Goal: Task Accomplishment & Management: Manage account settings

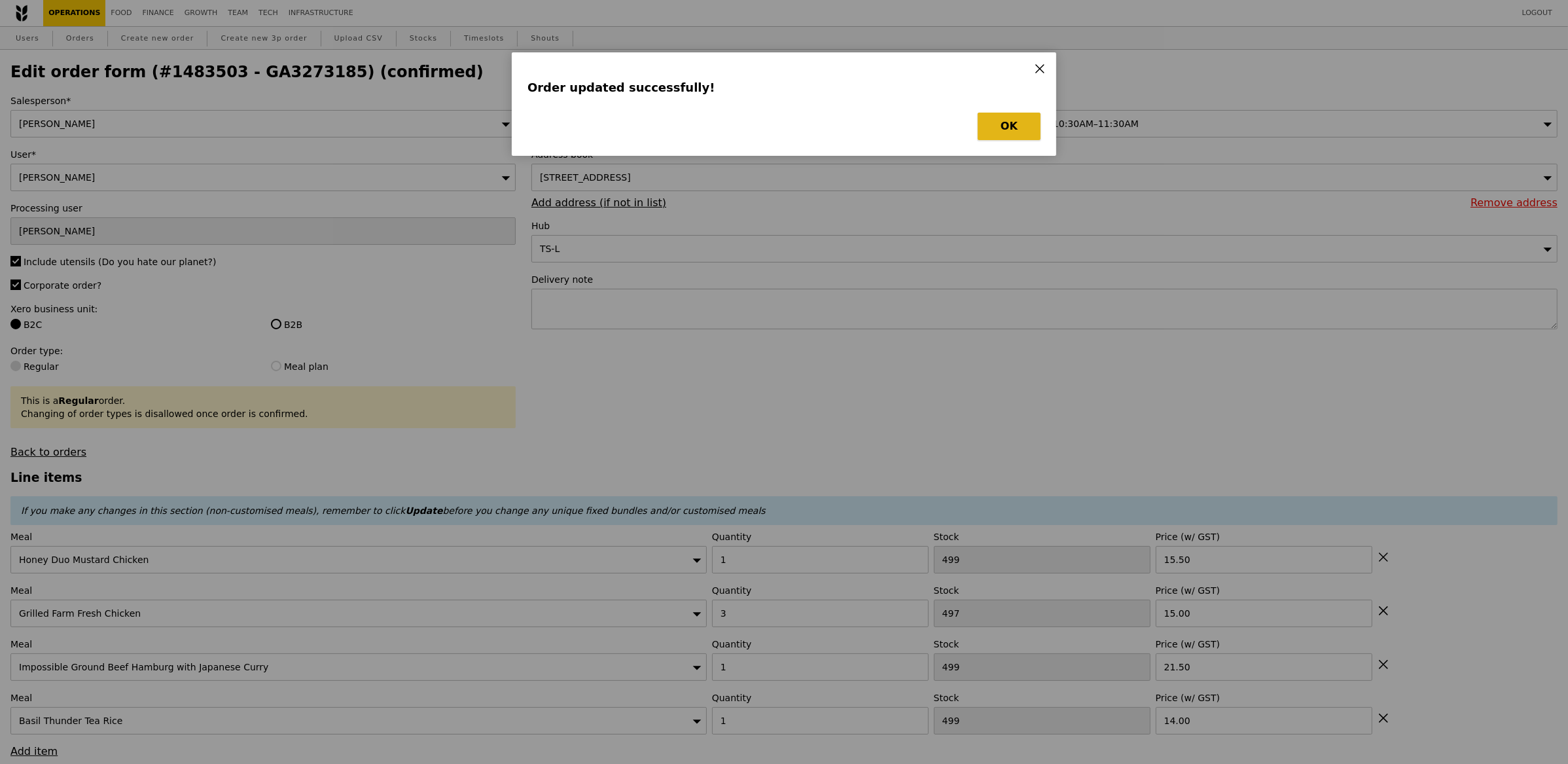
click at [992, 127] on button "OK" at bounding box center [1009, 126] width 63 height 27
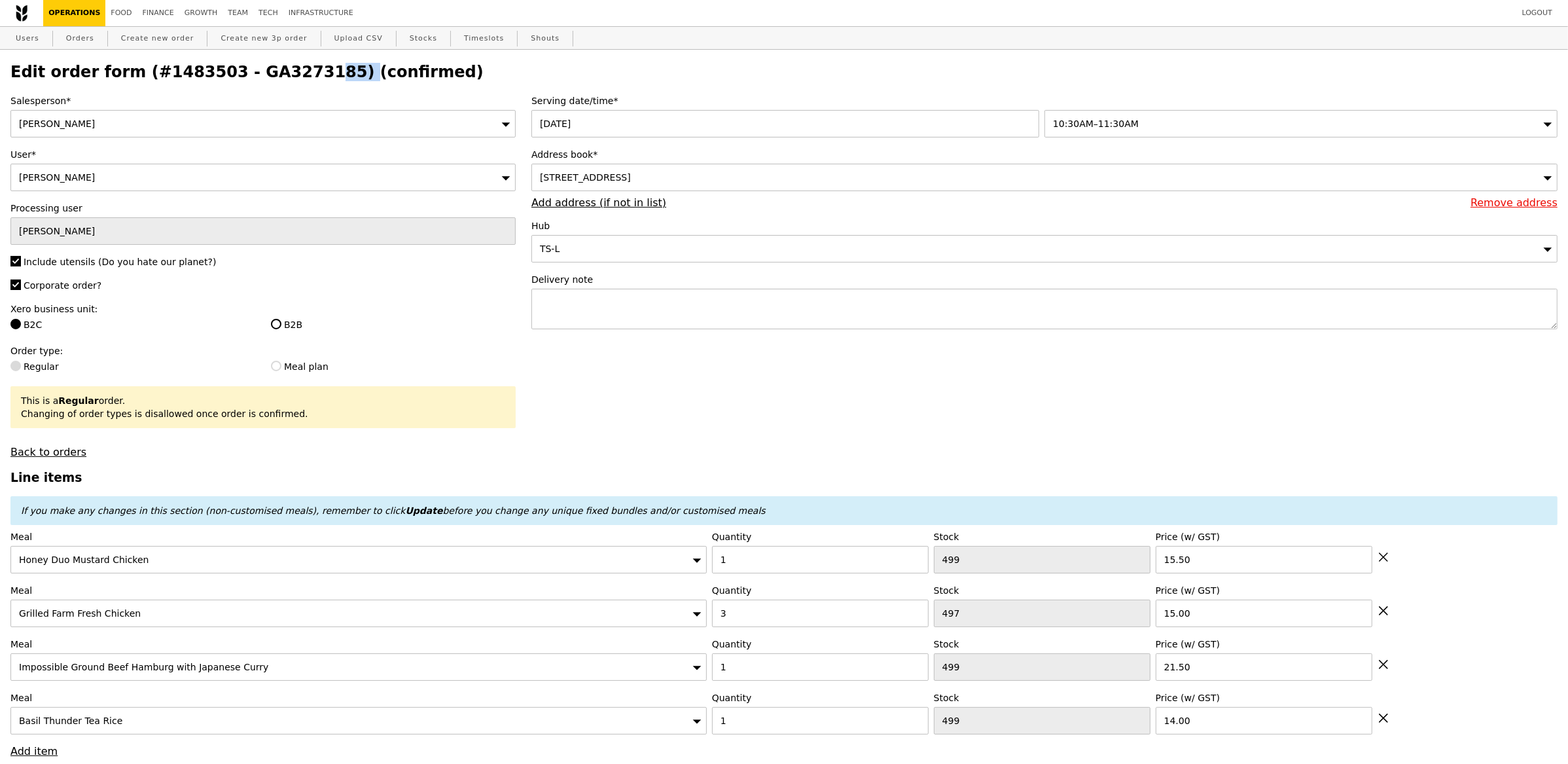
drag, startPoint x: 309, startPoint y: 74, endPoint x: 225, endPoint y: 75, distance: 84.0
click at [225, 75] on h2 "Edit order form (#1483503 - GA3273185) (confirmed)" at bounding box center [784, 72] width 1547 height 18
copy h2 "GA3273185"
click at [84, 40] on link "Orders" at bounding box center [80, 39] width 38 height 23
select select "100"
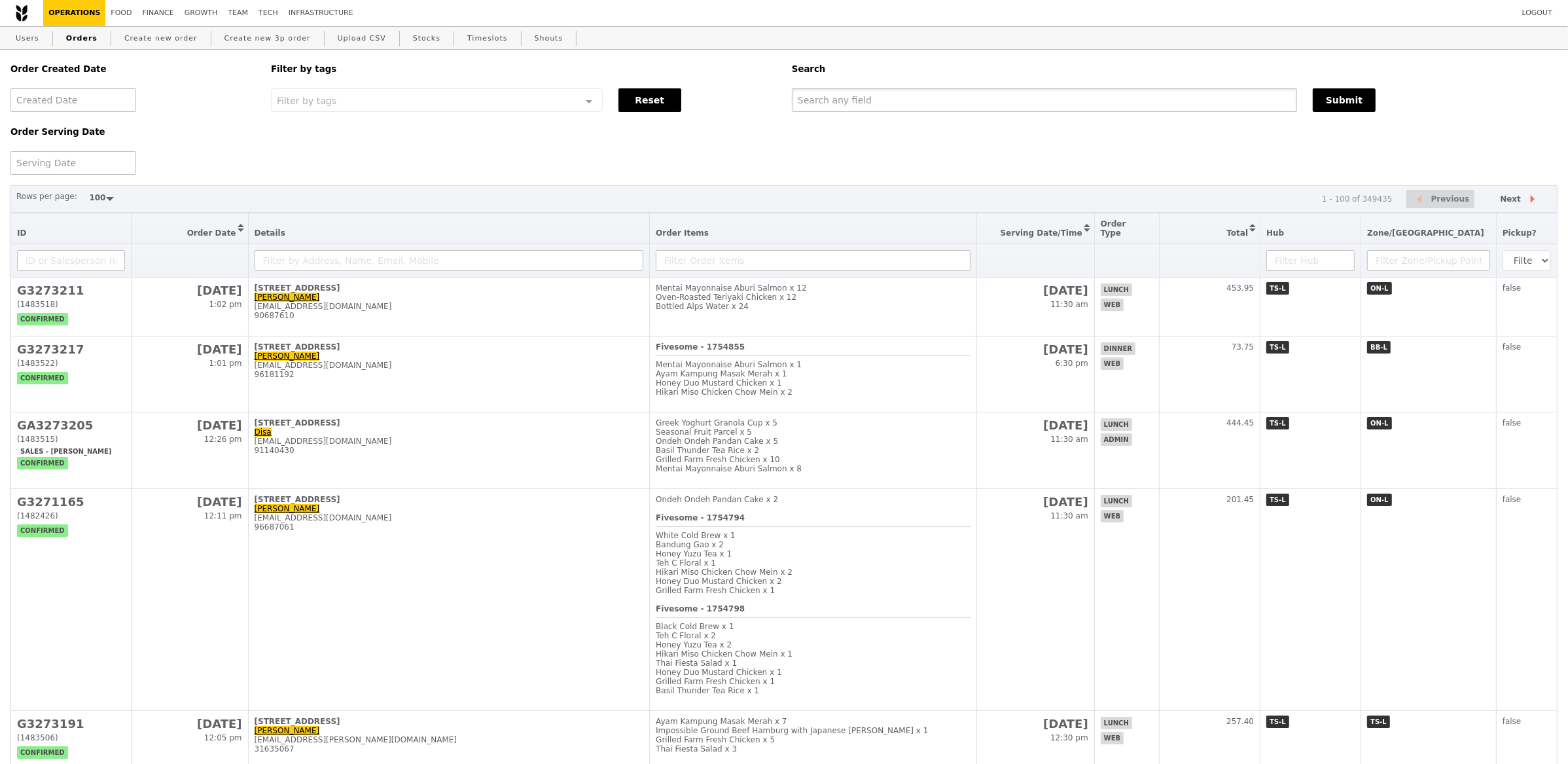
click at [1102, 100] on input "text" at bounding box center [1044, 100] width 505 height 23
paste input "GA3273185"
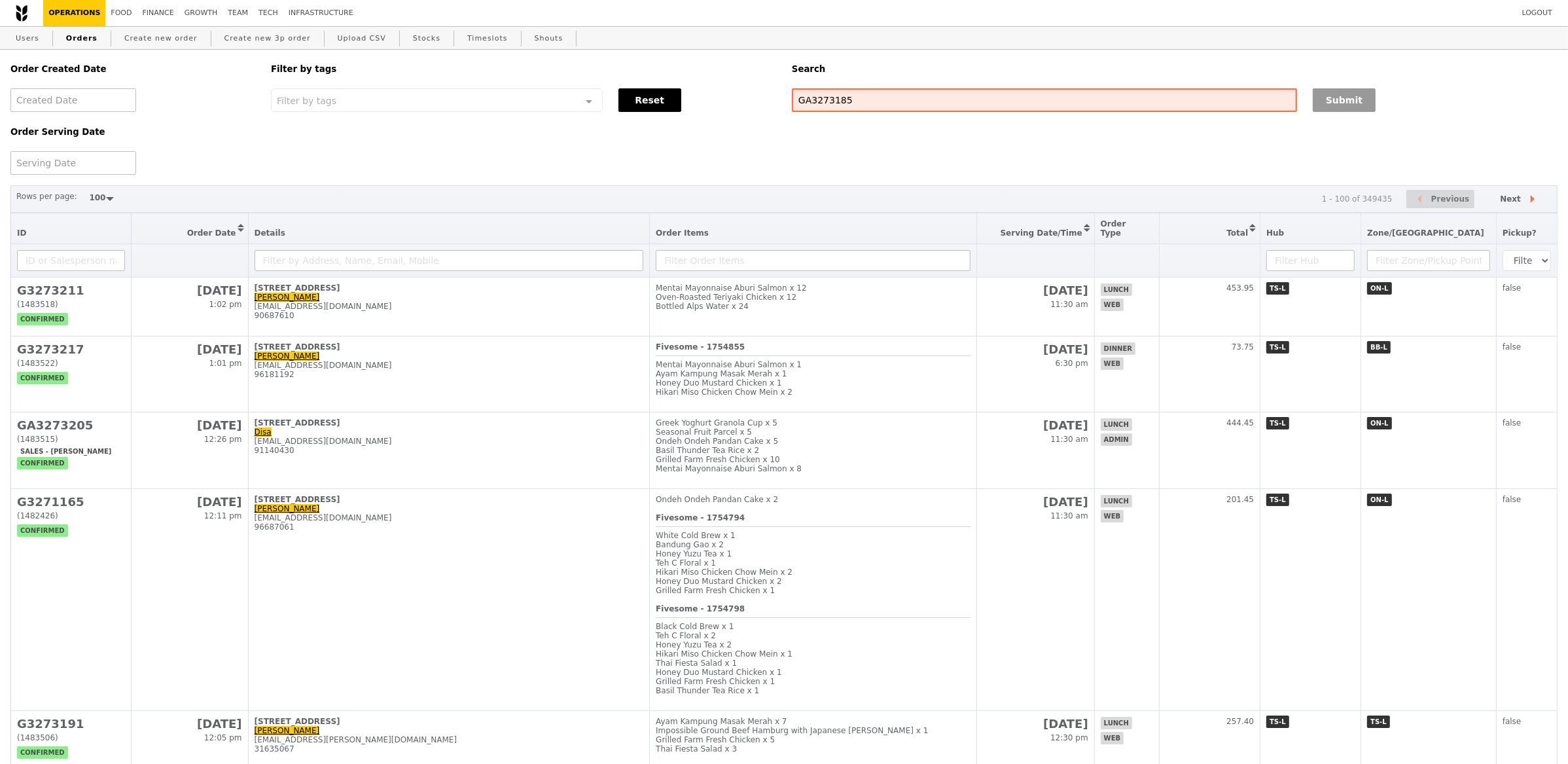
type input "GA3273185"
click at [1344, 103] on button "Submit" at bounding box center [1343, 100] width 63 height 23
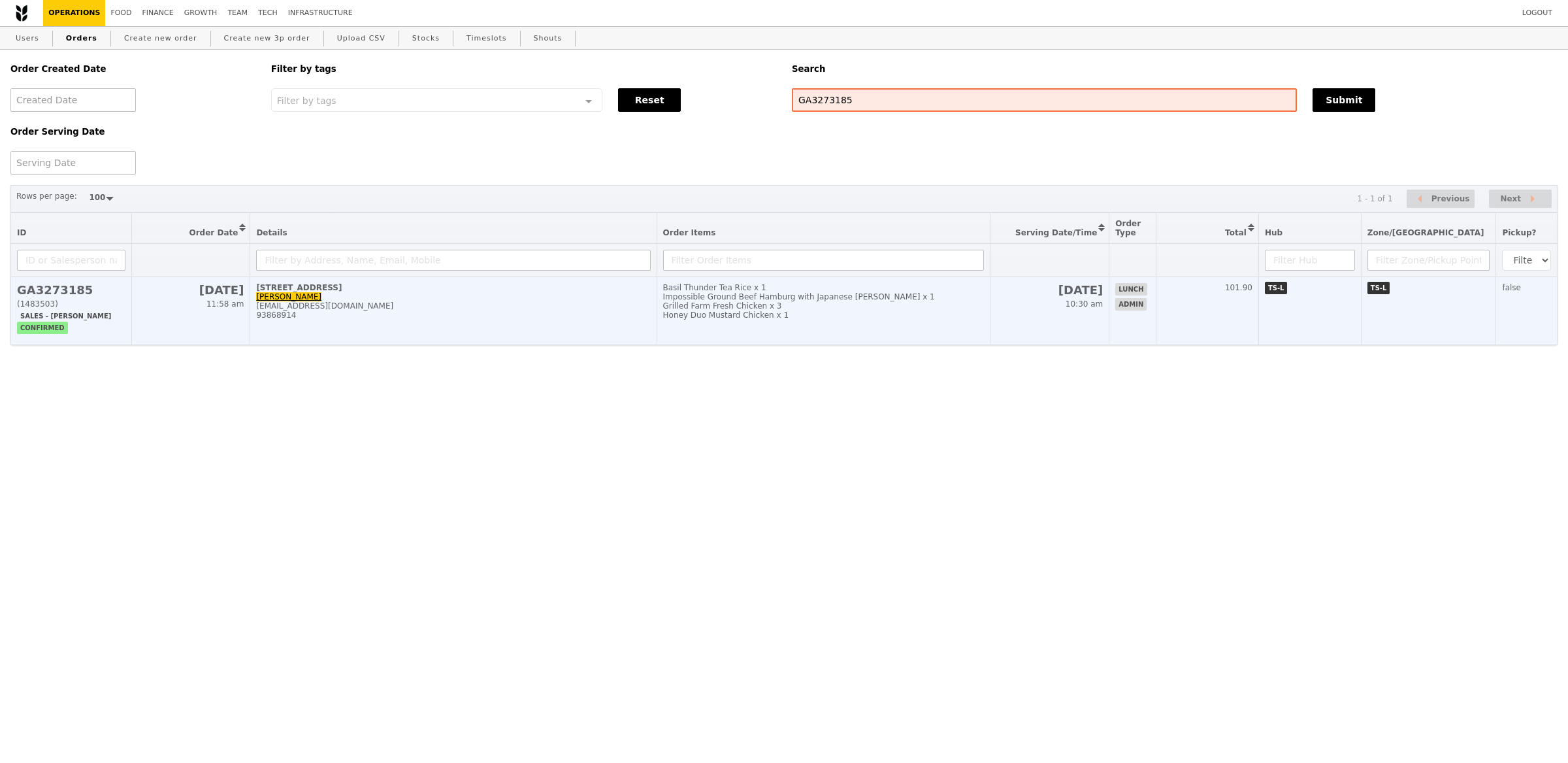
click at [358, 318] on div "93868914" at bounding box center [453, 315] width 394 height 9
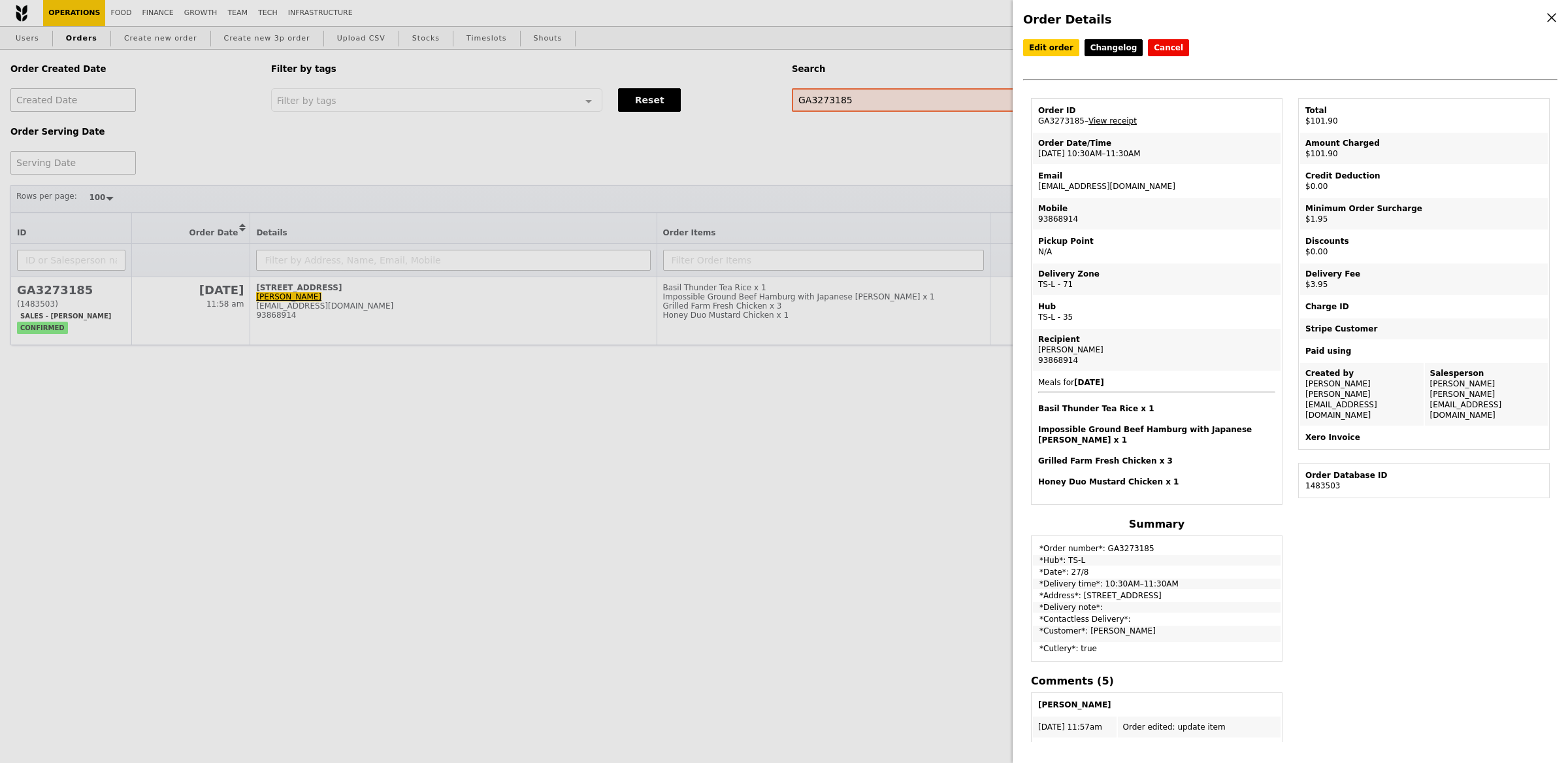
click at [1095, 116] on link "View receipt" at bounding box center [1113, 121] width 48 height 9
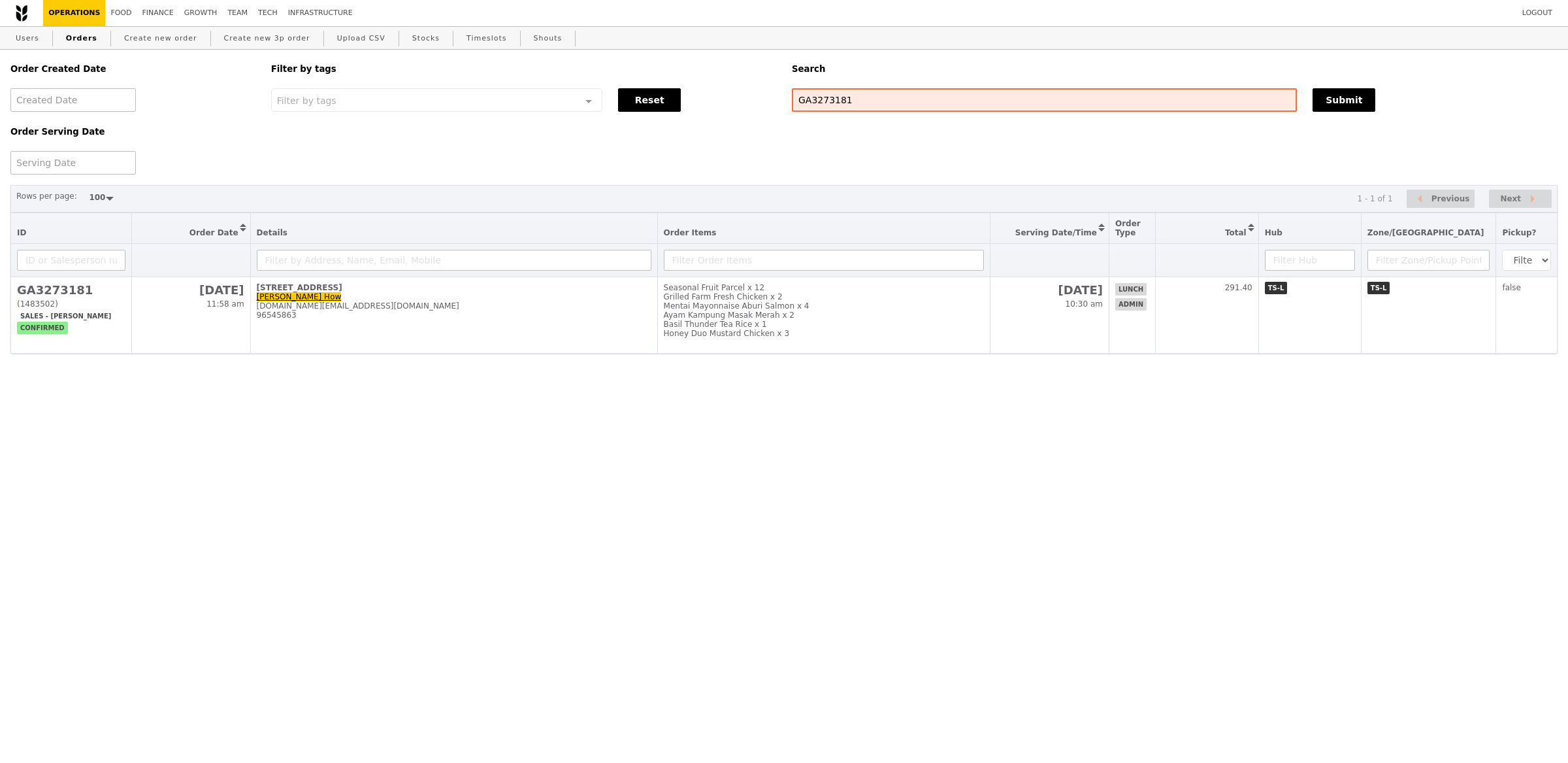
select select "100"
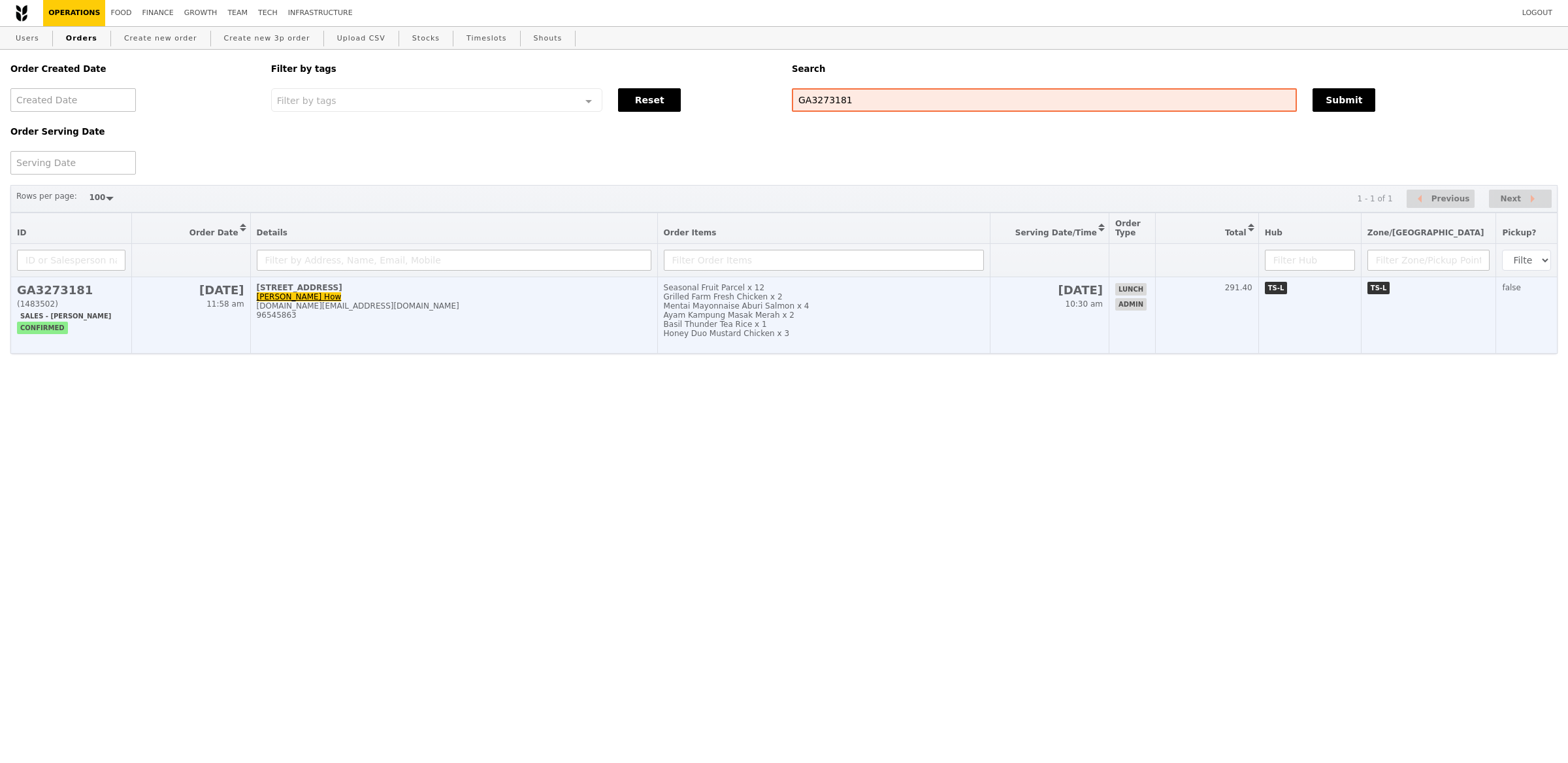
click at [386, 295] on td "7 Temasek Boulevard, #34-01 Sally How sally.how@neste.com 96545863" at bounding box center [454, 315] width 407 height 76
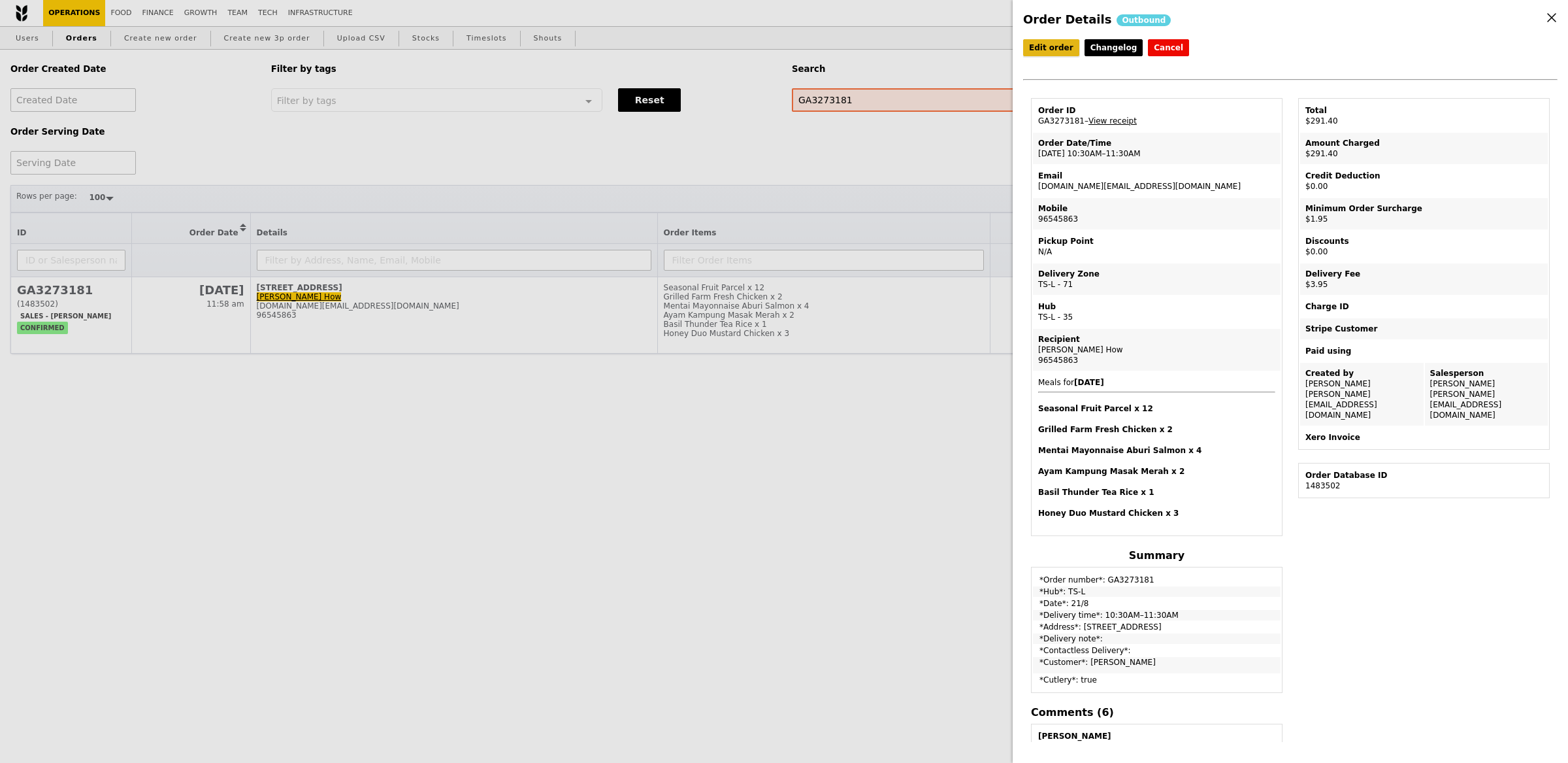
click at [1058, 51] on link "Edit order" at bounding box center [1051, 47] width 57 height 17
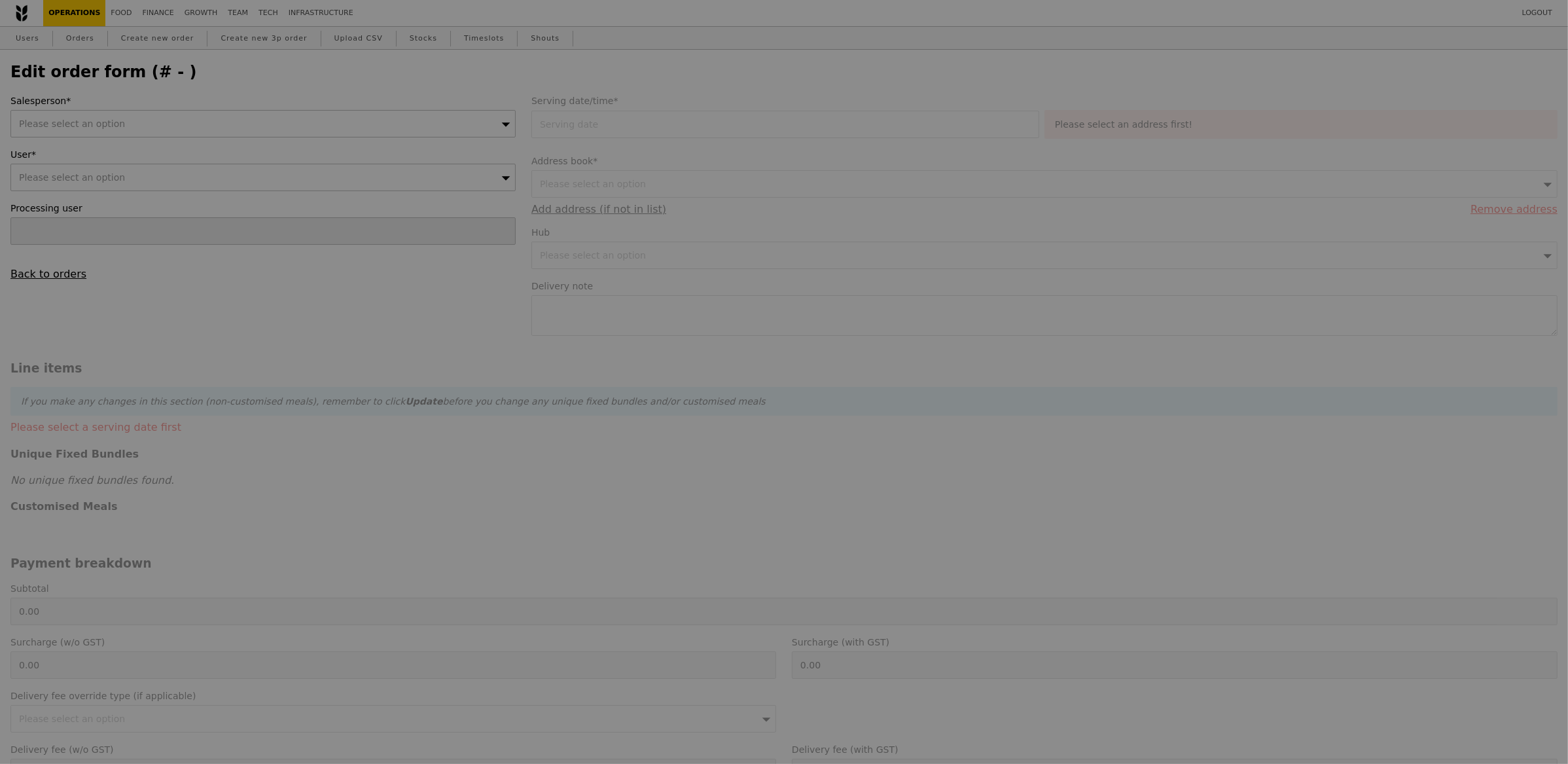
type input "[PERSON_NAME]"
type input "21 Aug 2025"
type input "285.50"
type input "1.79"
type input "1.95"
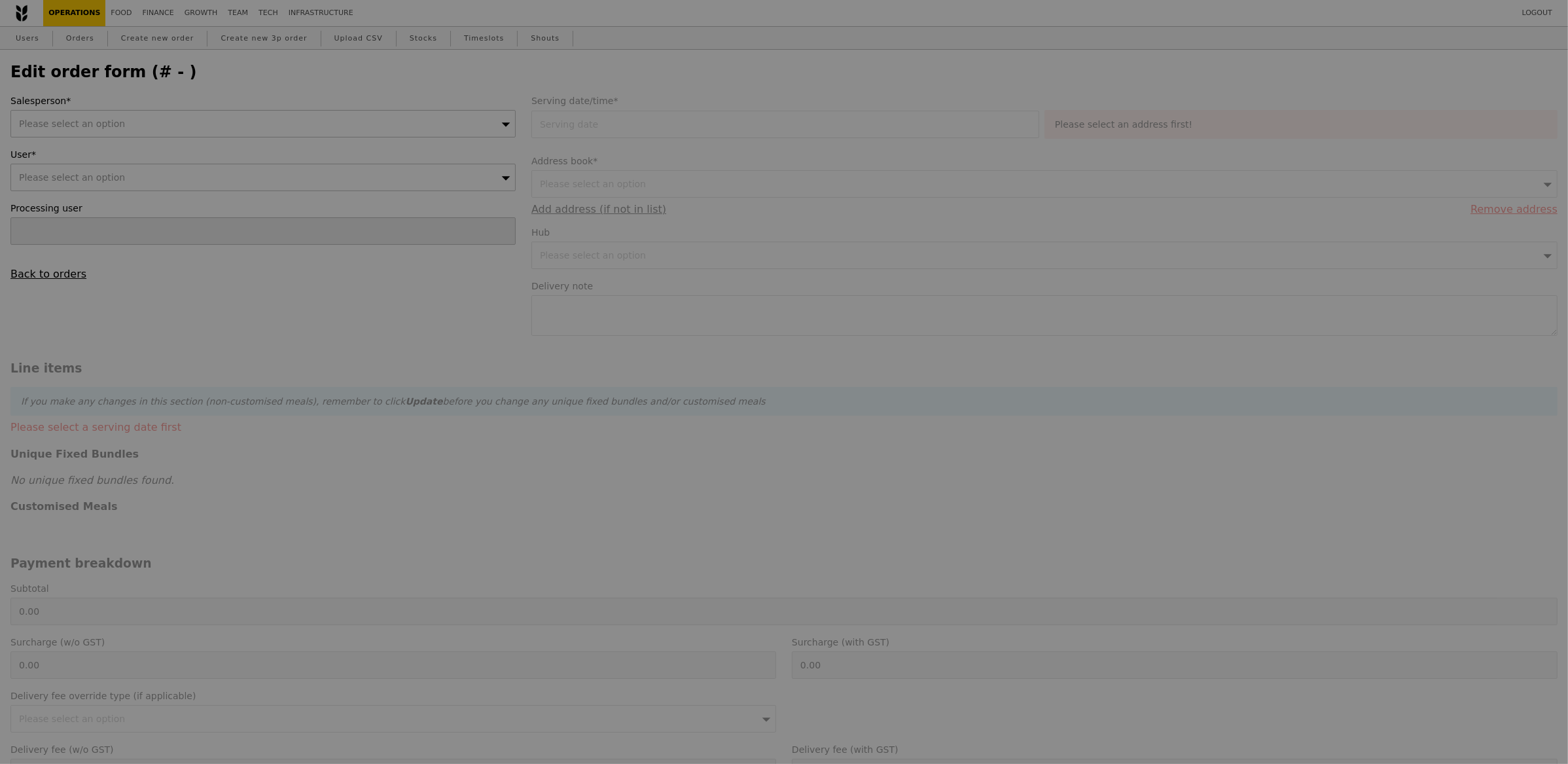
type input "3.62"
type input "3.95"
type input "291.40"
checkbox input "true"
type input "Loading..."
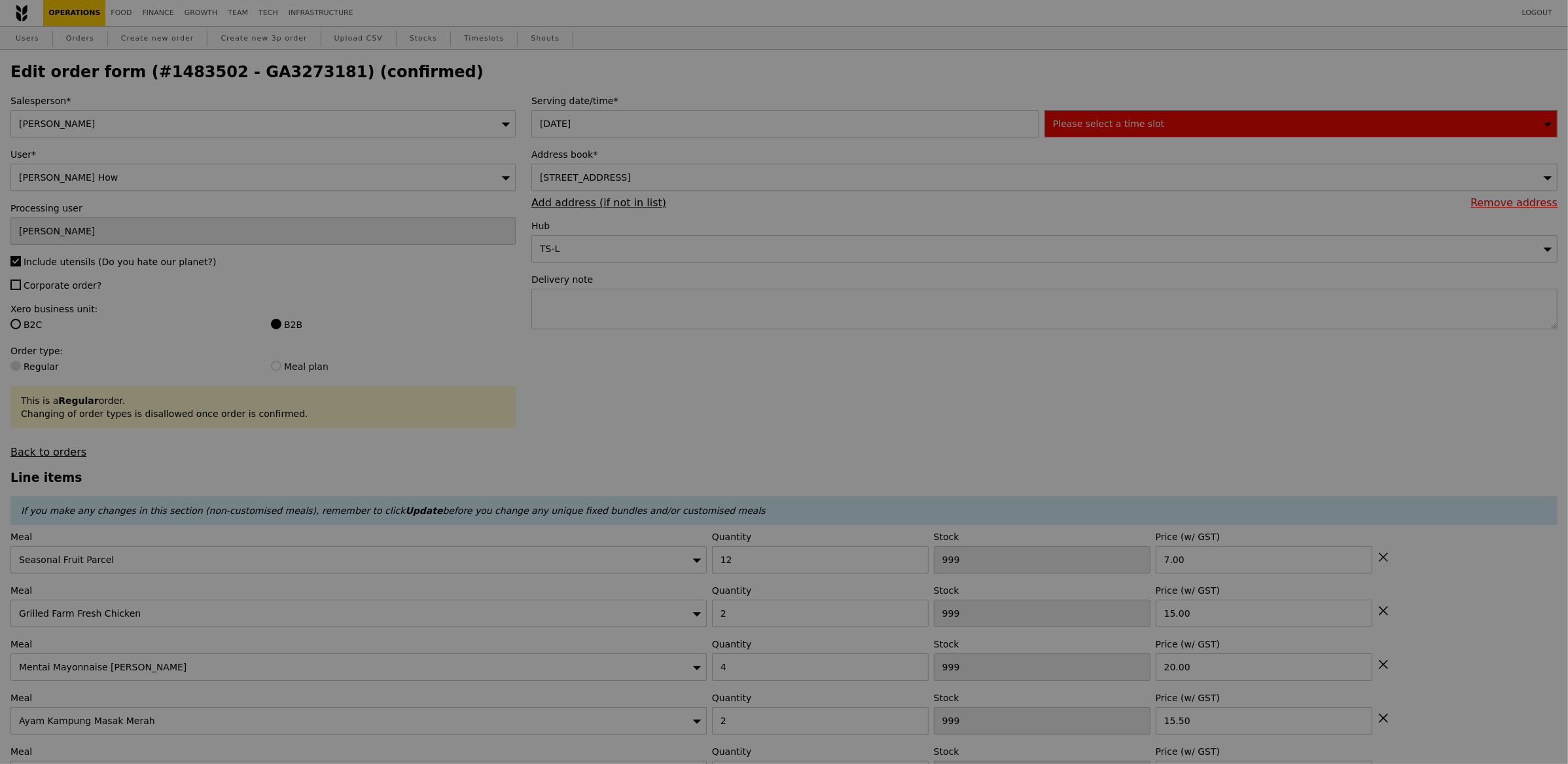
type input "460"
type input "461"
type input "478"
type input "480"
type input "491"
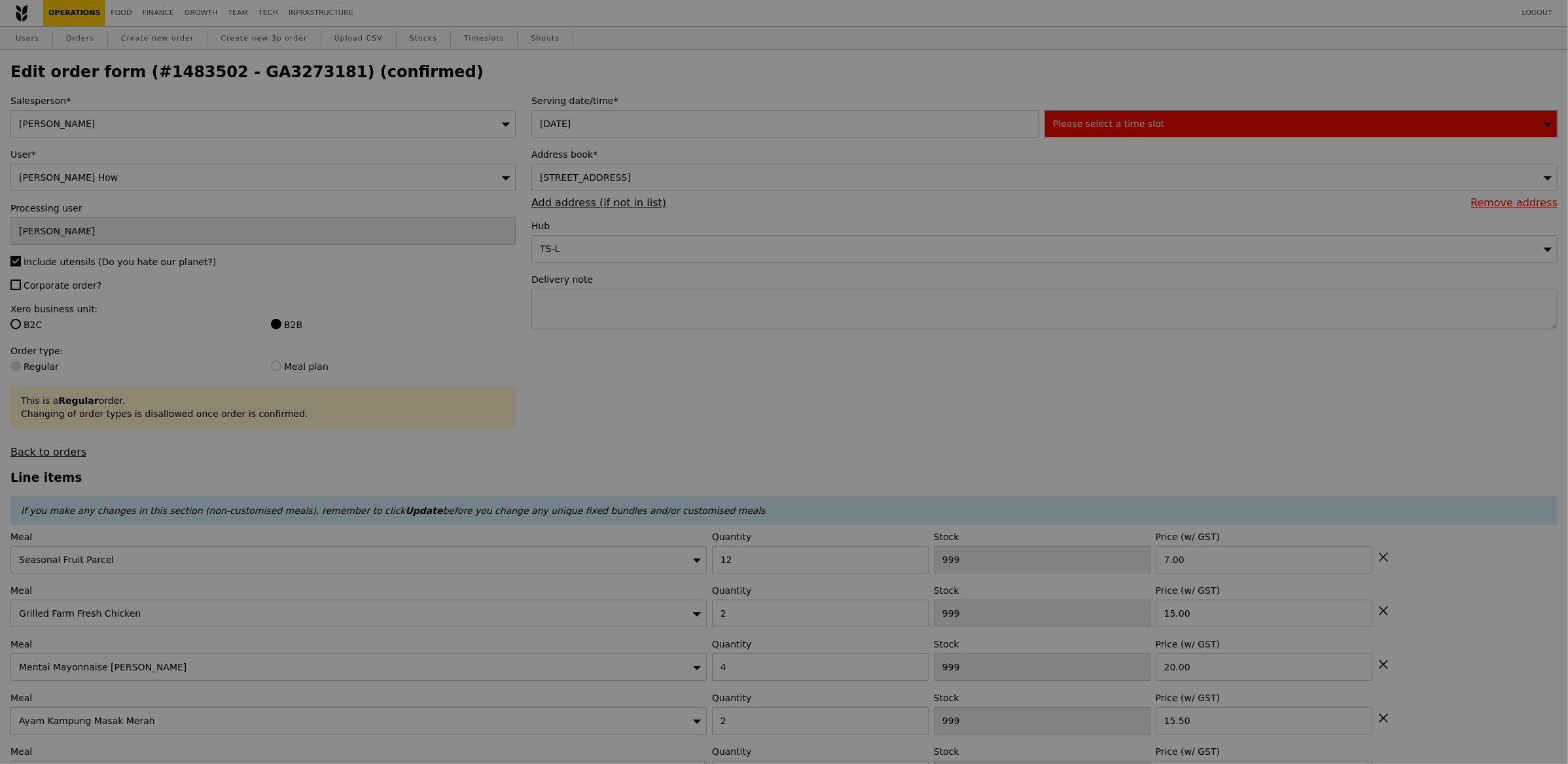
type input "478"
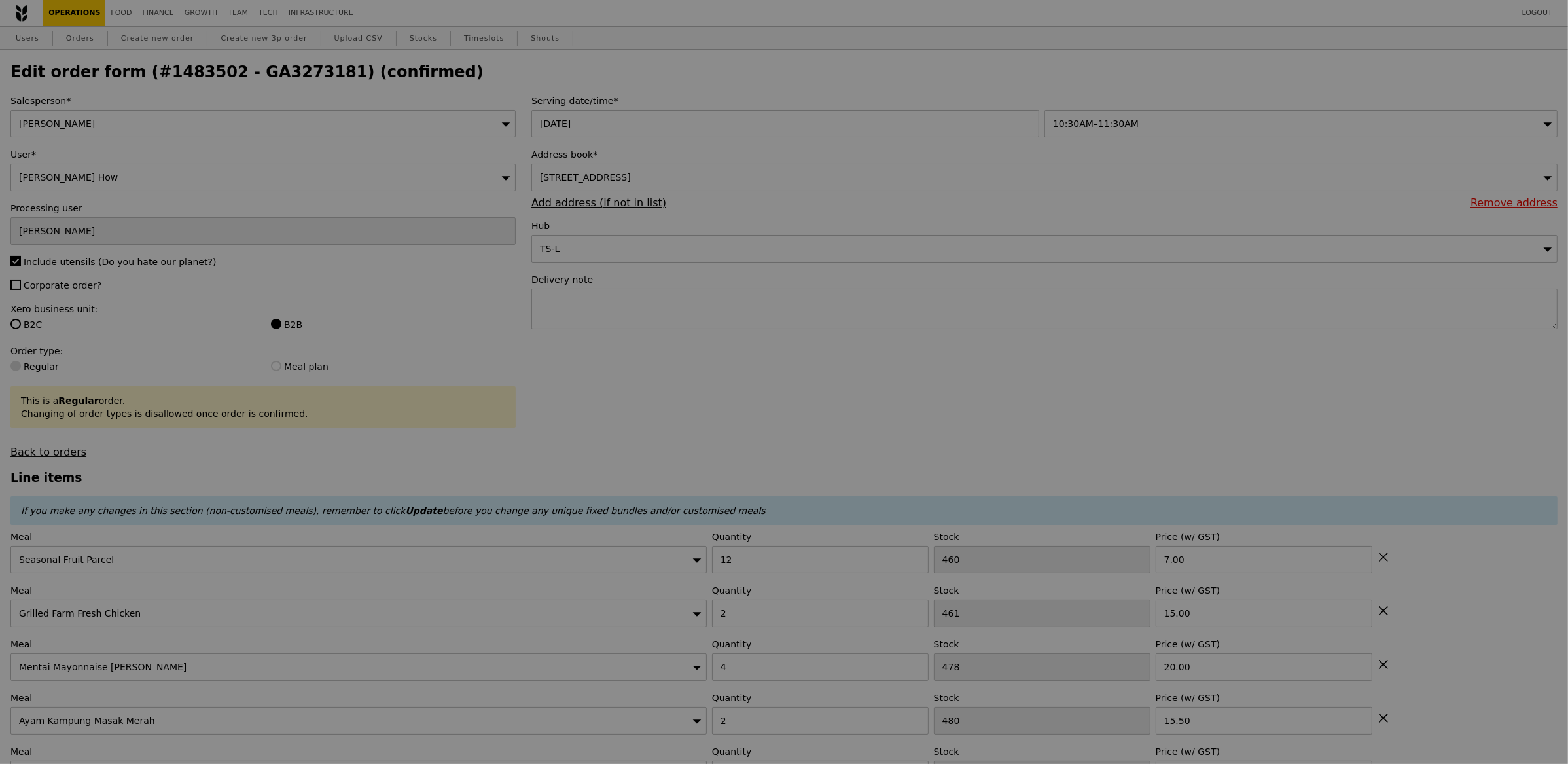
type input "Update"
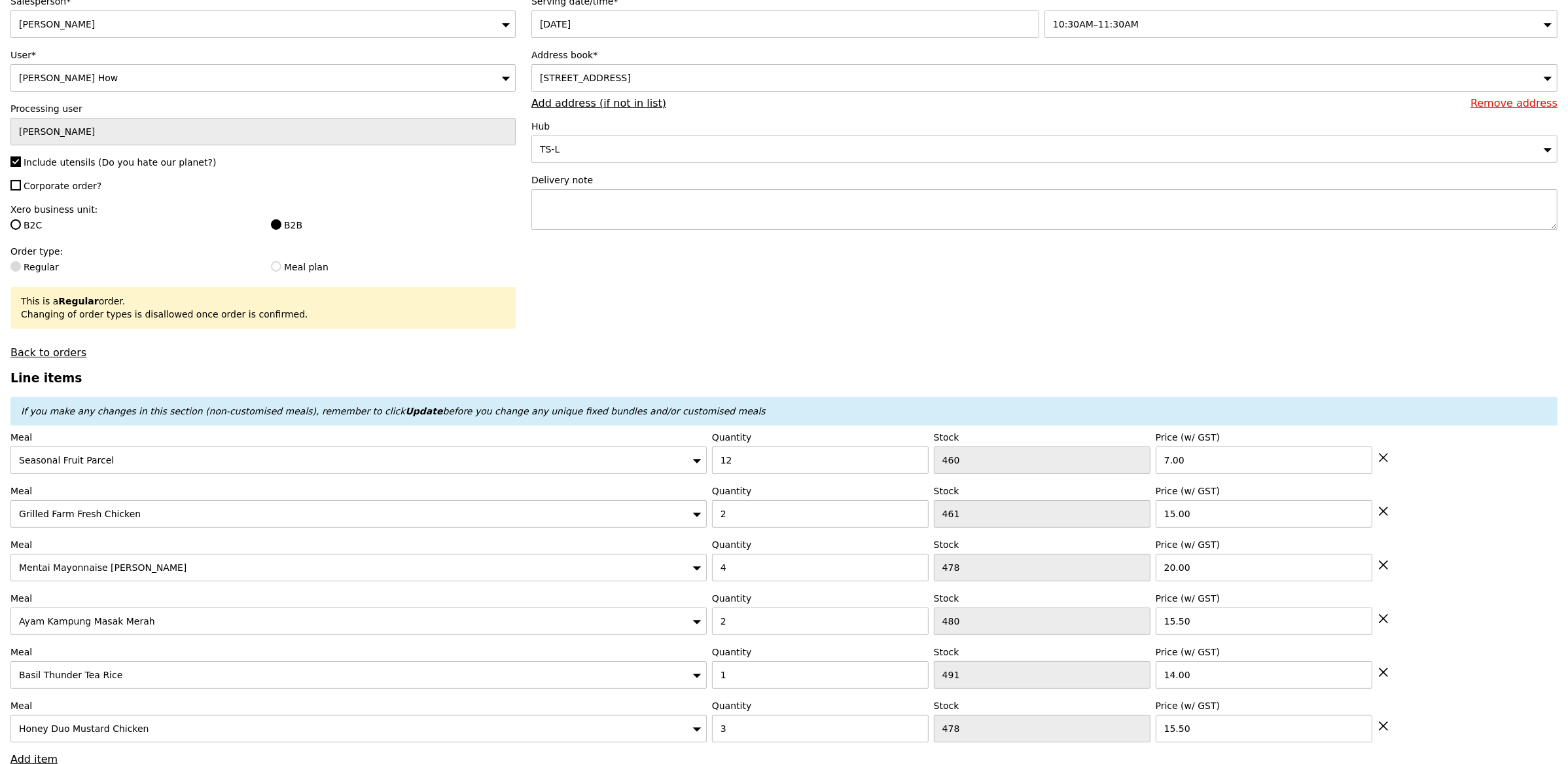
scroll to position [321, 0]
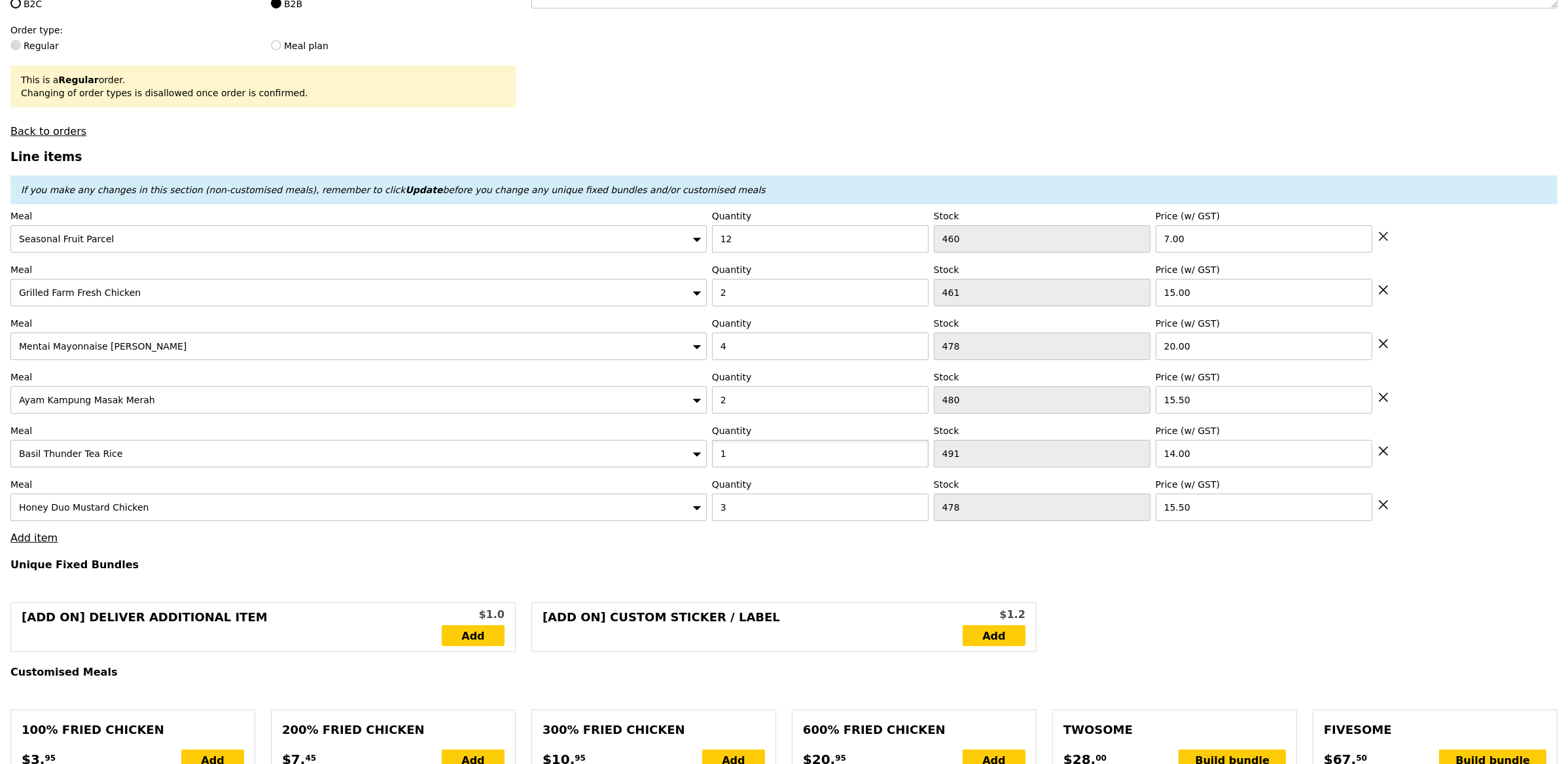
click at [756, 462] on input "1" at bounding box center [819, 454] width 217 height 27
type input "2"
click at [778, 299] on input "2" at bounding box center [819, 292] width 217 height 27
type input "Loading..."
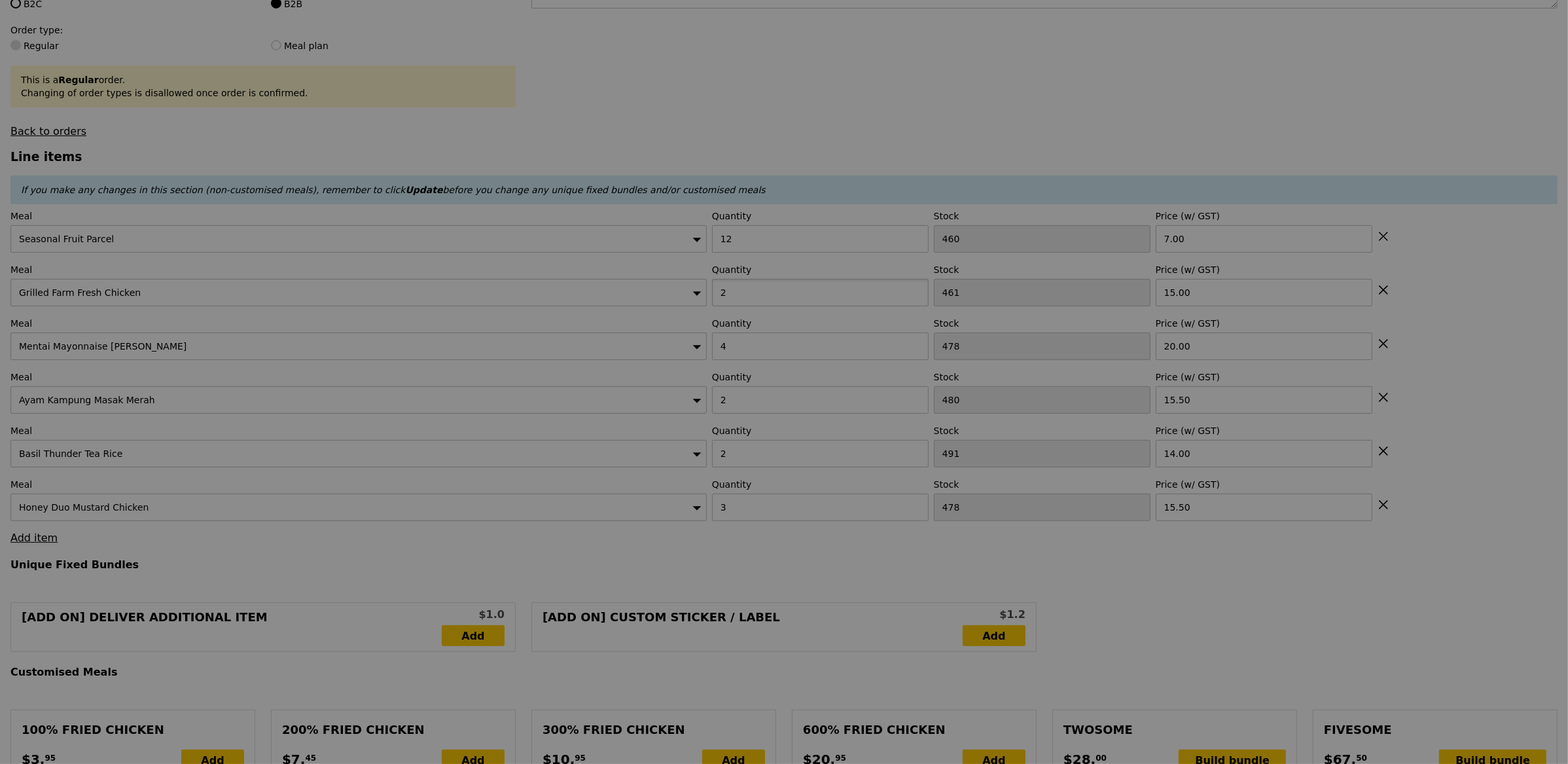
type input "0.00"
type input "5.90"
type input "Update"
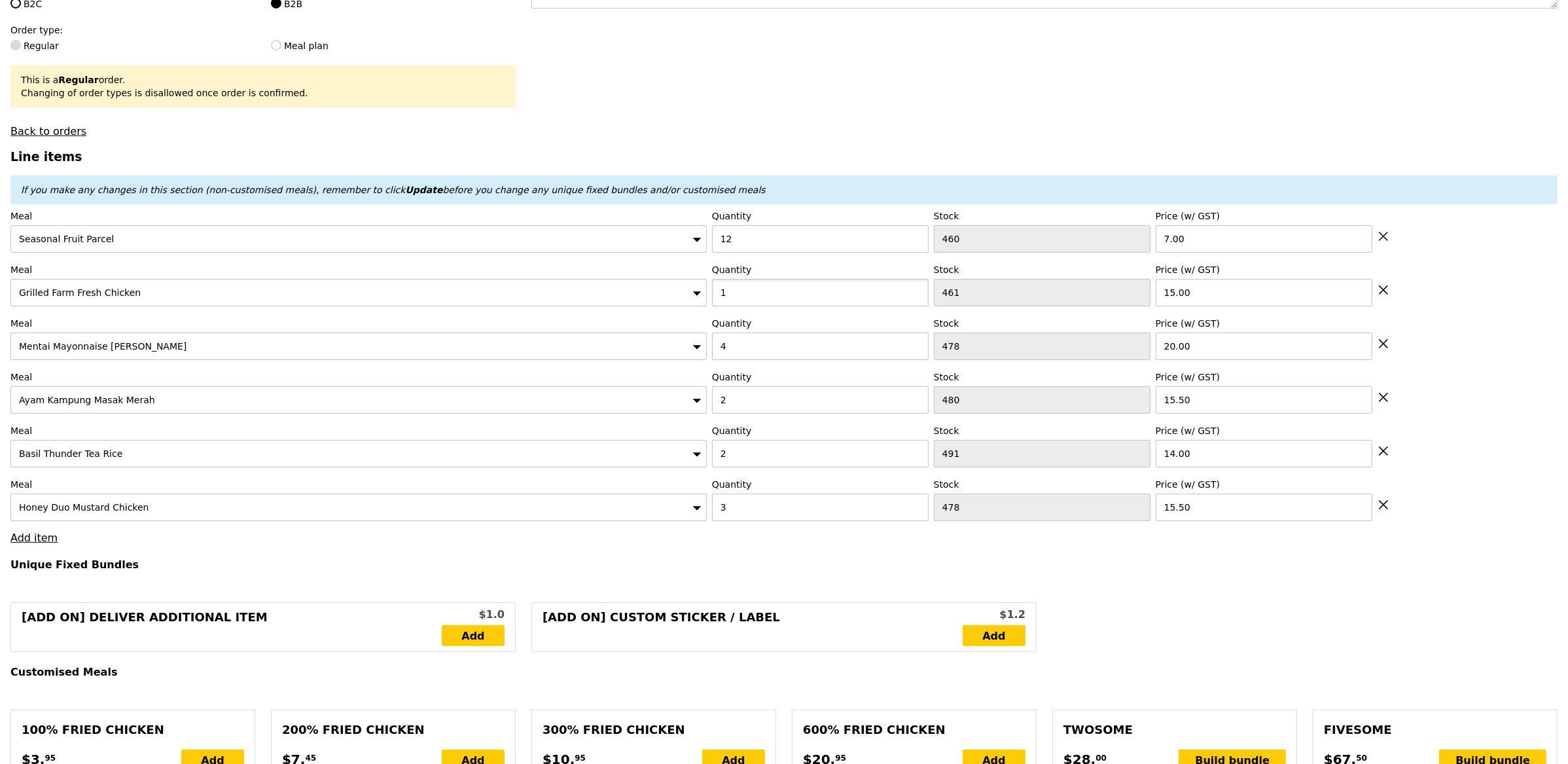
type input "1"
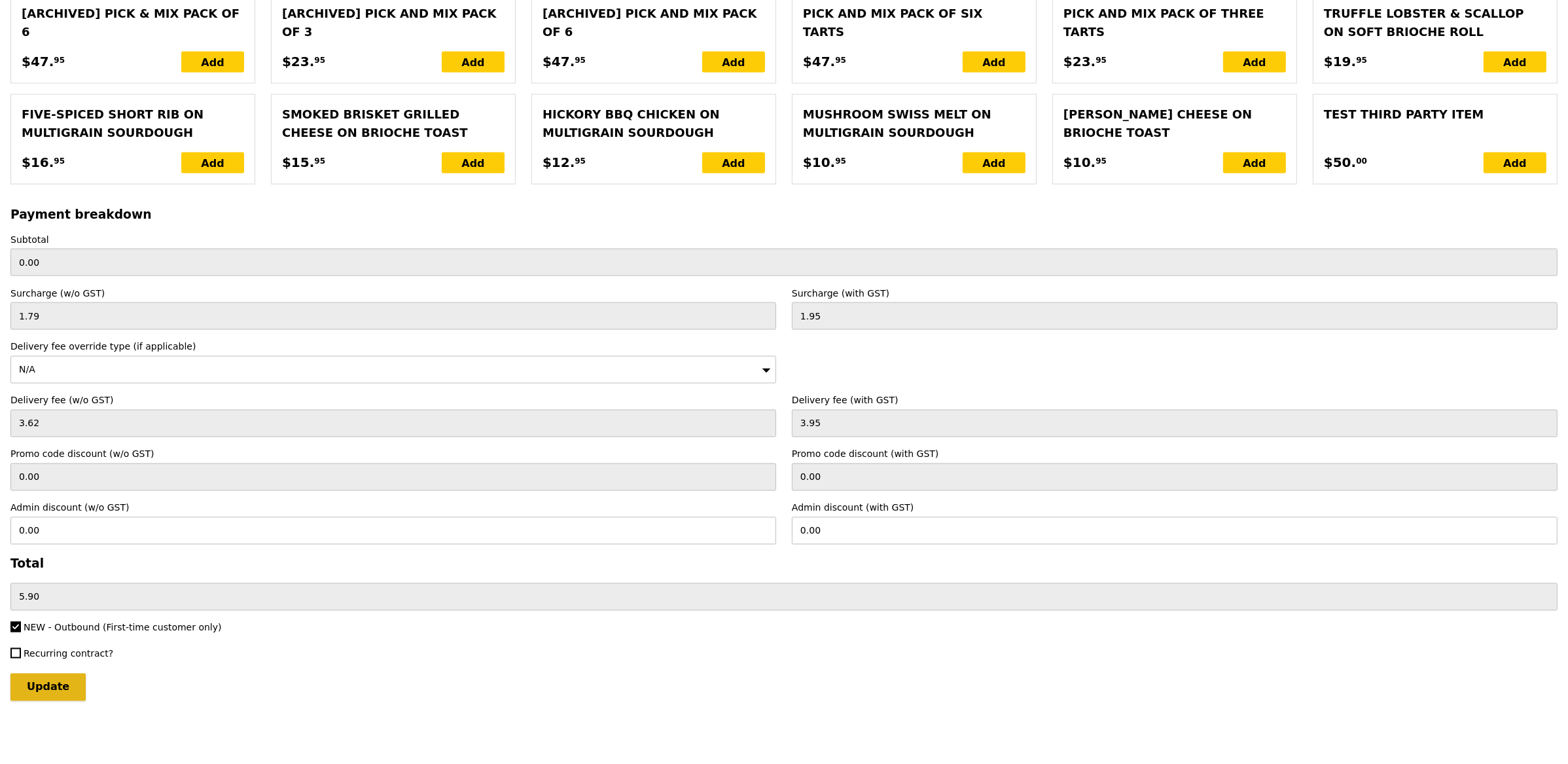
click at [70, 682] on input "Update" at bounding box center [48, 687] width 75 height 27
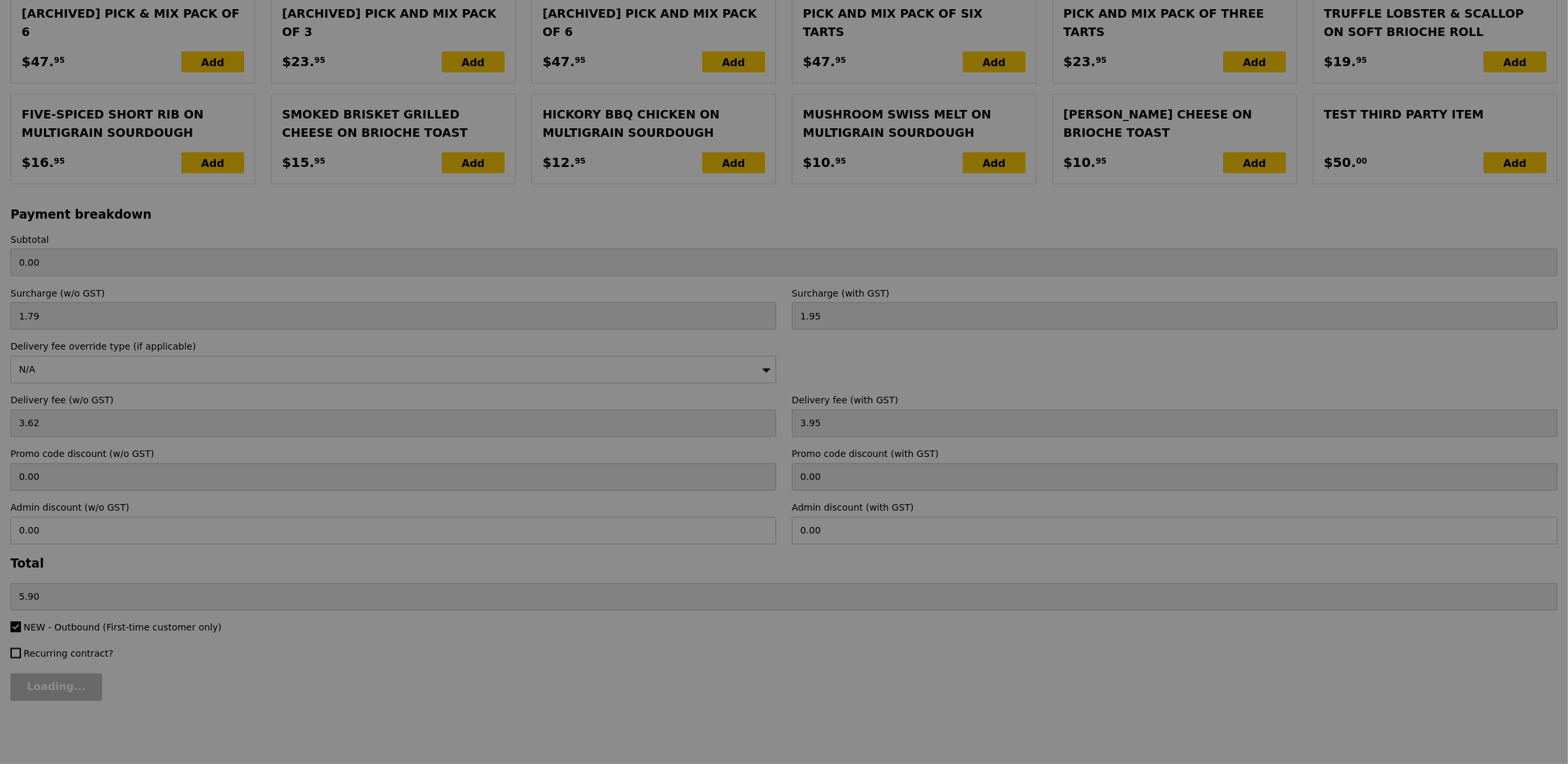
type input "Loading..."
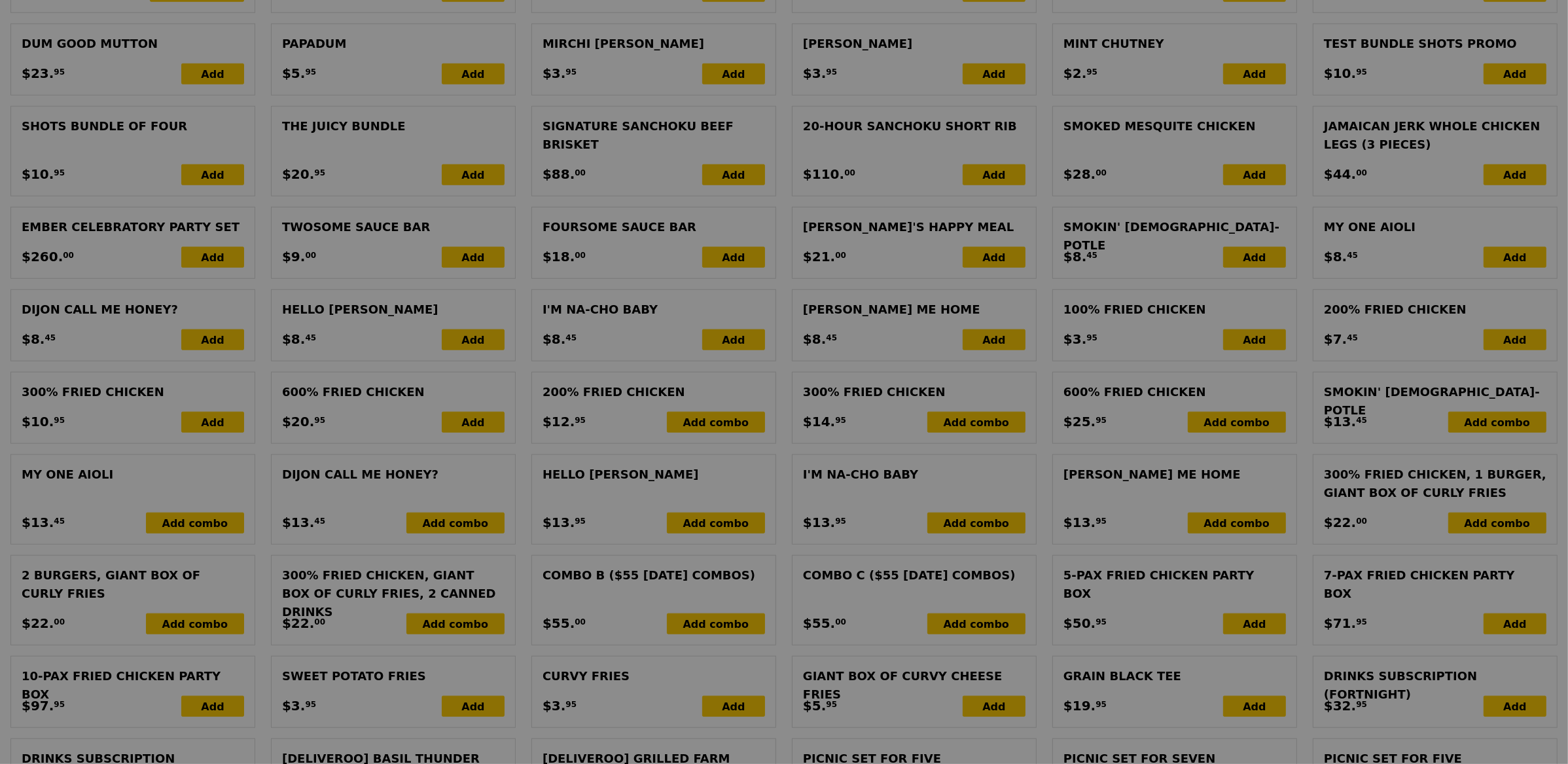
scroll to position [0, 0]
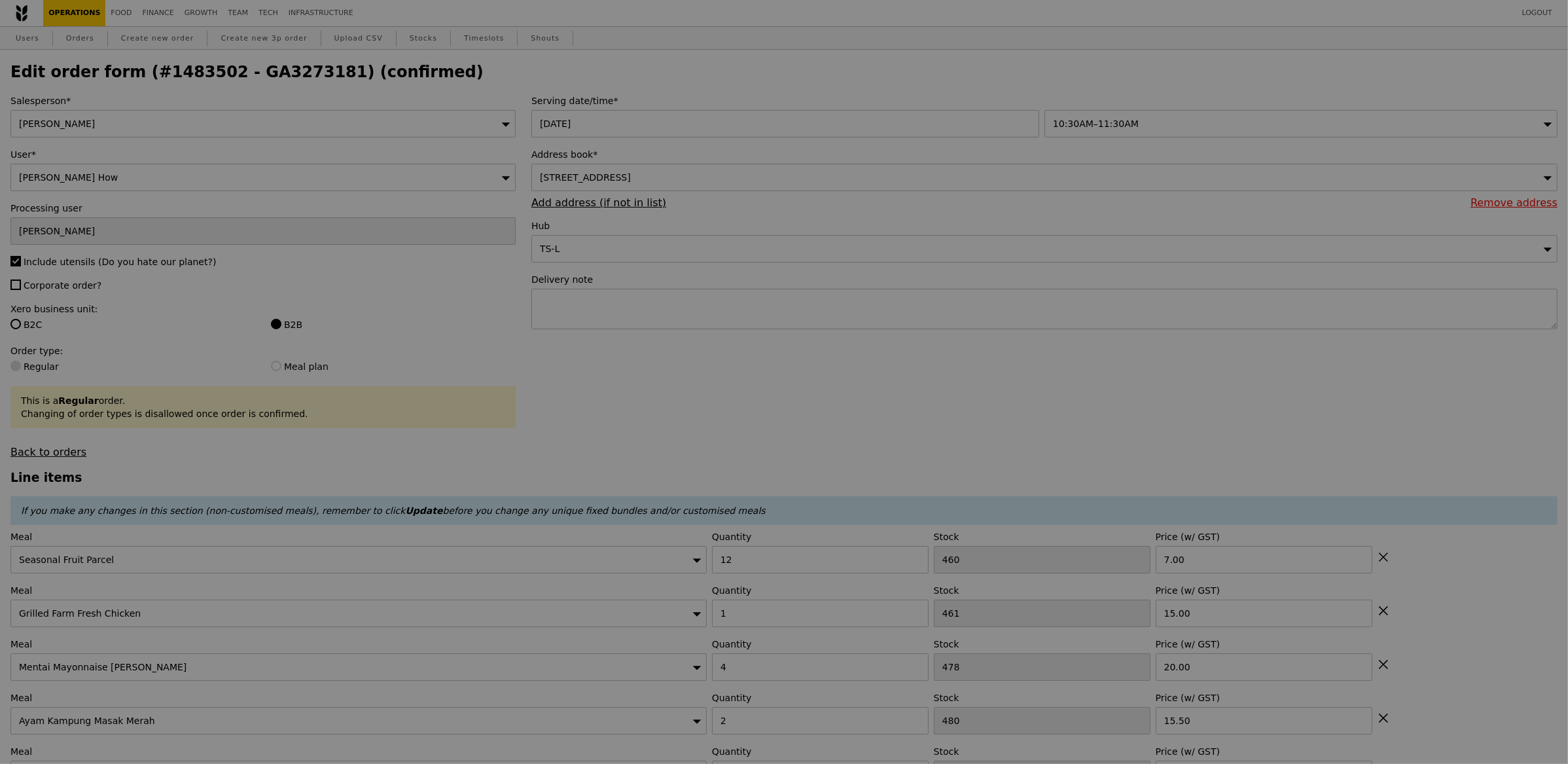
type input "284.50"
type input "290.40"
type input "Update"
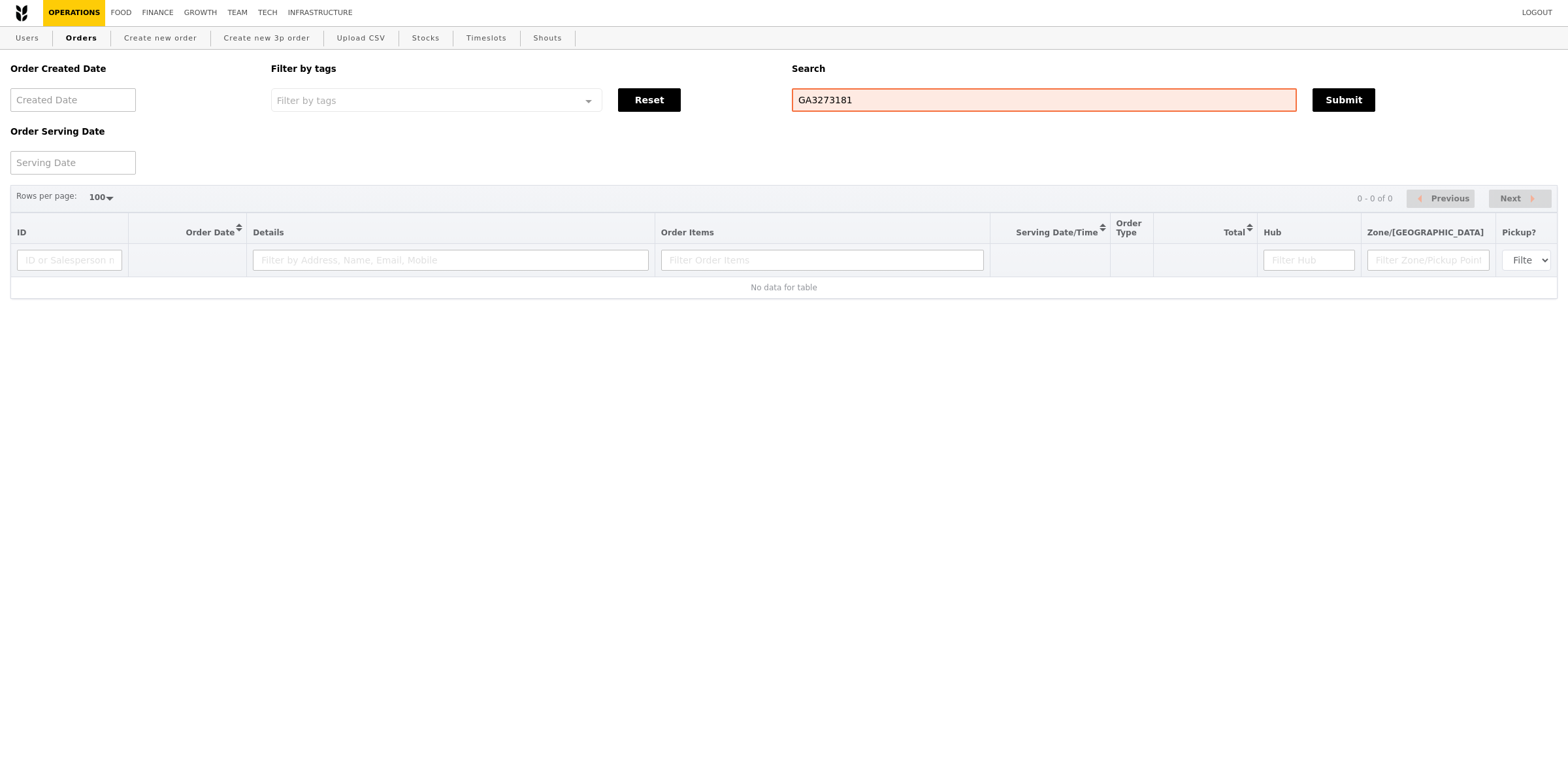
select select "100"
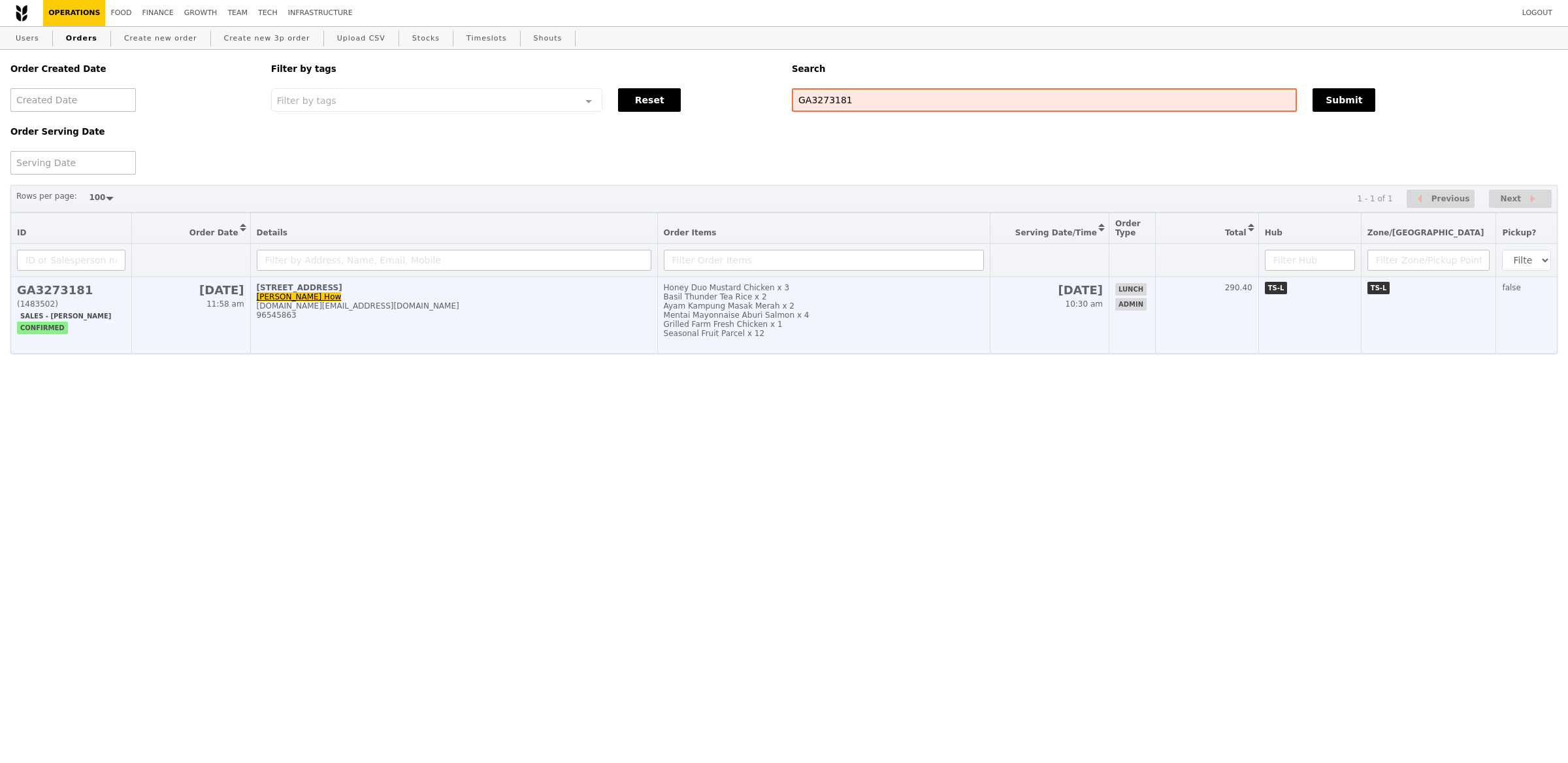
click at [781, 308] on span "Honey Duo Mustard Chicken x 3 Basil Thunder Tea Rice x 2 Ayam Kampung Masak Mer…" at bounding box center [824, 310] width 320 height 55
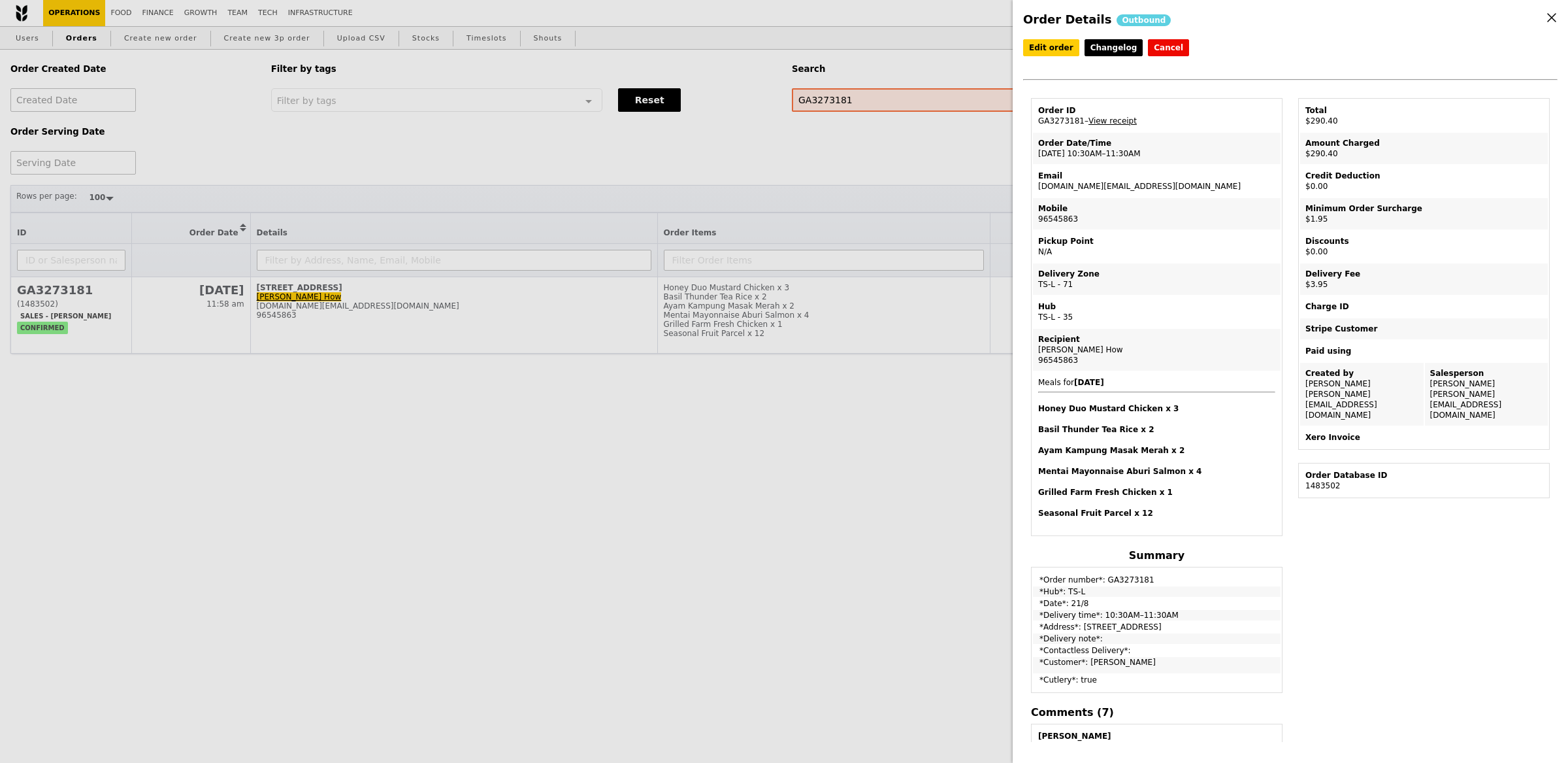
click at [189, 16] on div "Order Details Outbound Edit order Changelog Cancel Order ID GA3273181 – View re…" at bounding box center [784, 382] width 1568 height 763
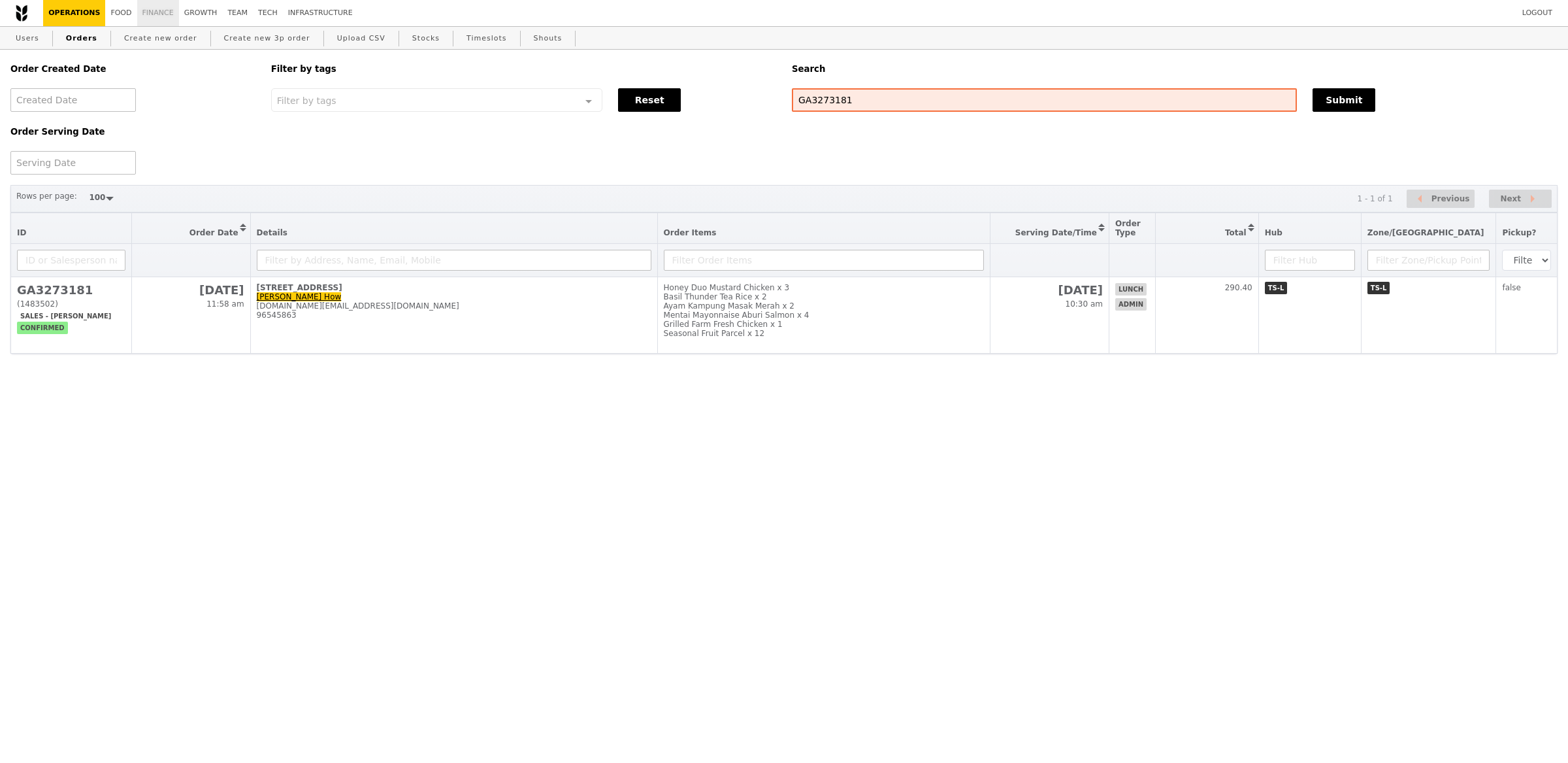
click at [165, 15] on link "Finance" at bounding box center [157, 13] width 41 height 26
select select "100"
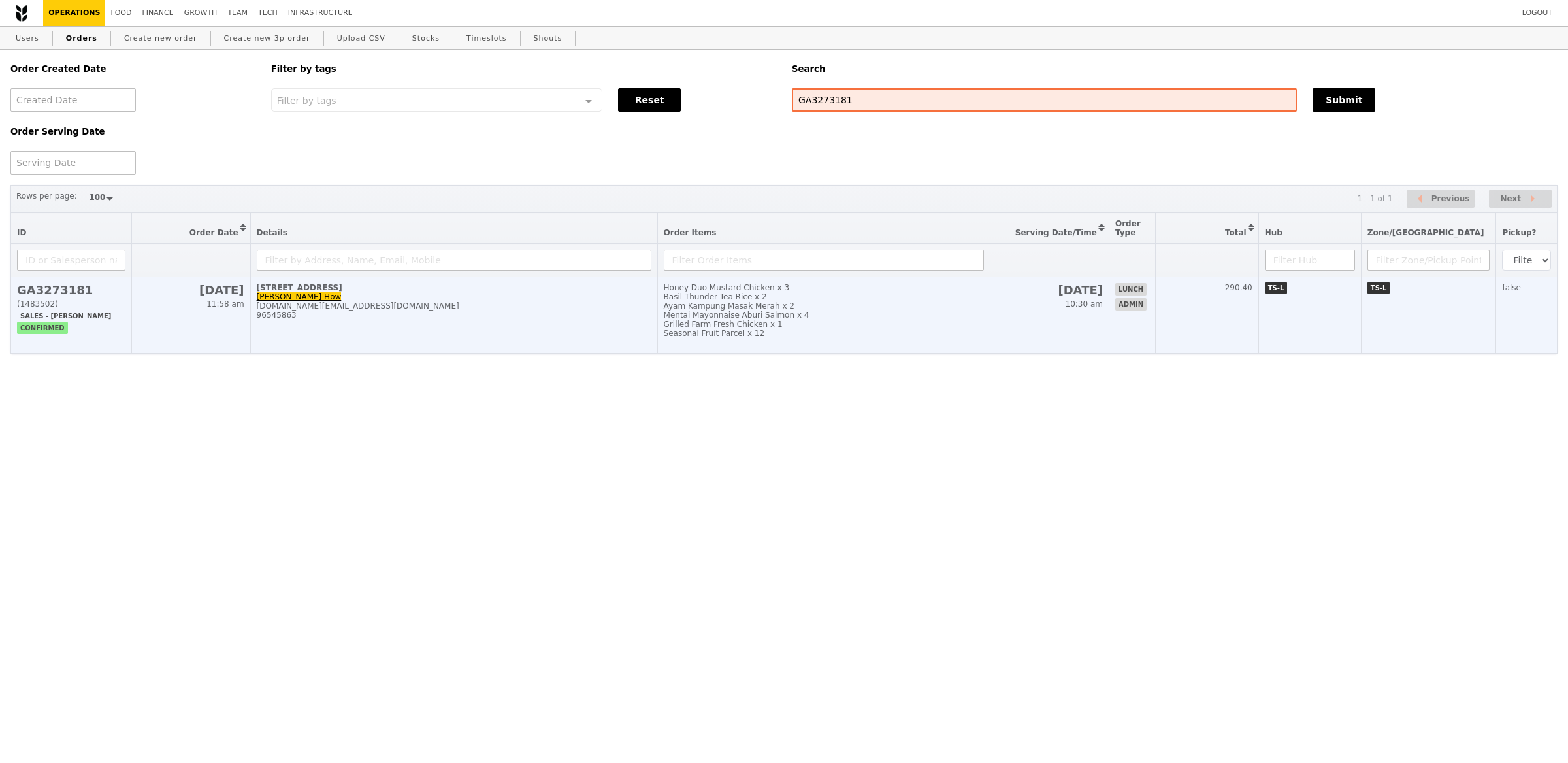
click at [822, 313] on div "Mentai Mayonnaise Aburi Salmon x 4" at bounding box center [824, 315] width 320 height 9
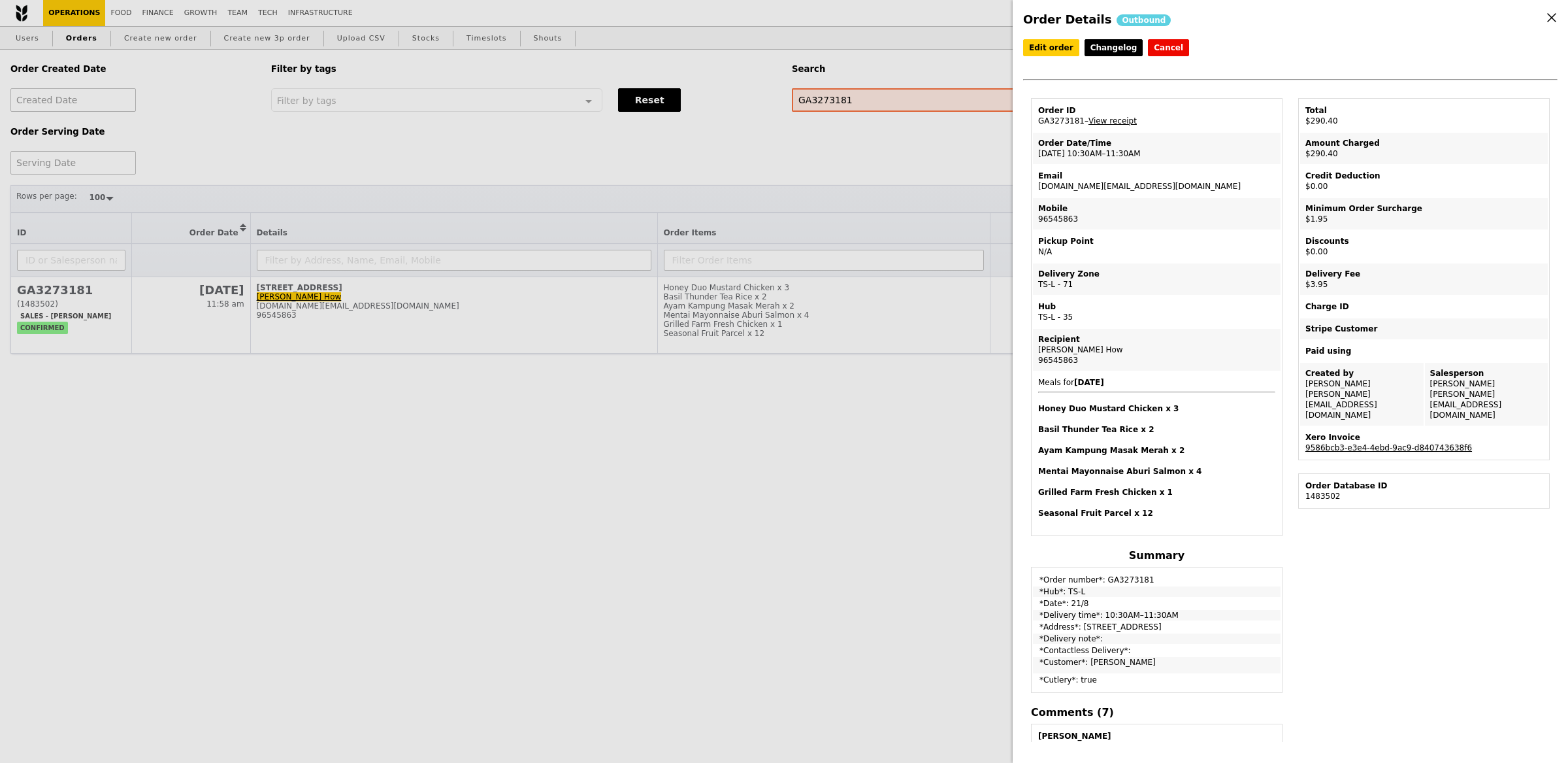
click at [1388, 443] on link "9586bcb3-e3e4-4ebd-9ac9-d840743638f6" at bounding box center [1389, 448] width 167 height 9
click at [1123, 121] on link "View receipt" at bounding box center [1113, 121] width 48 height 9
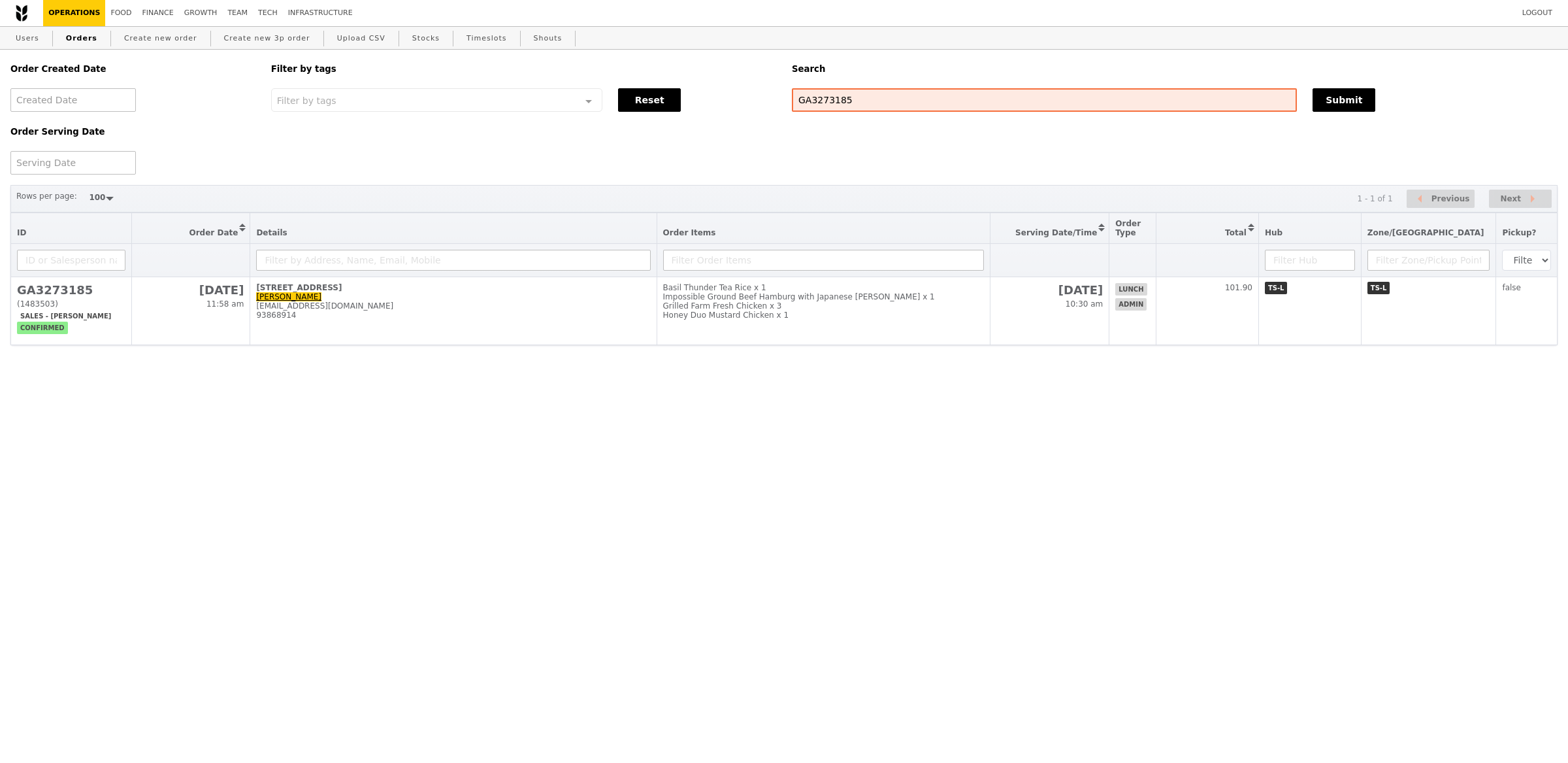
select select "100"
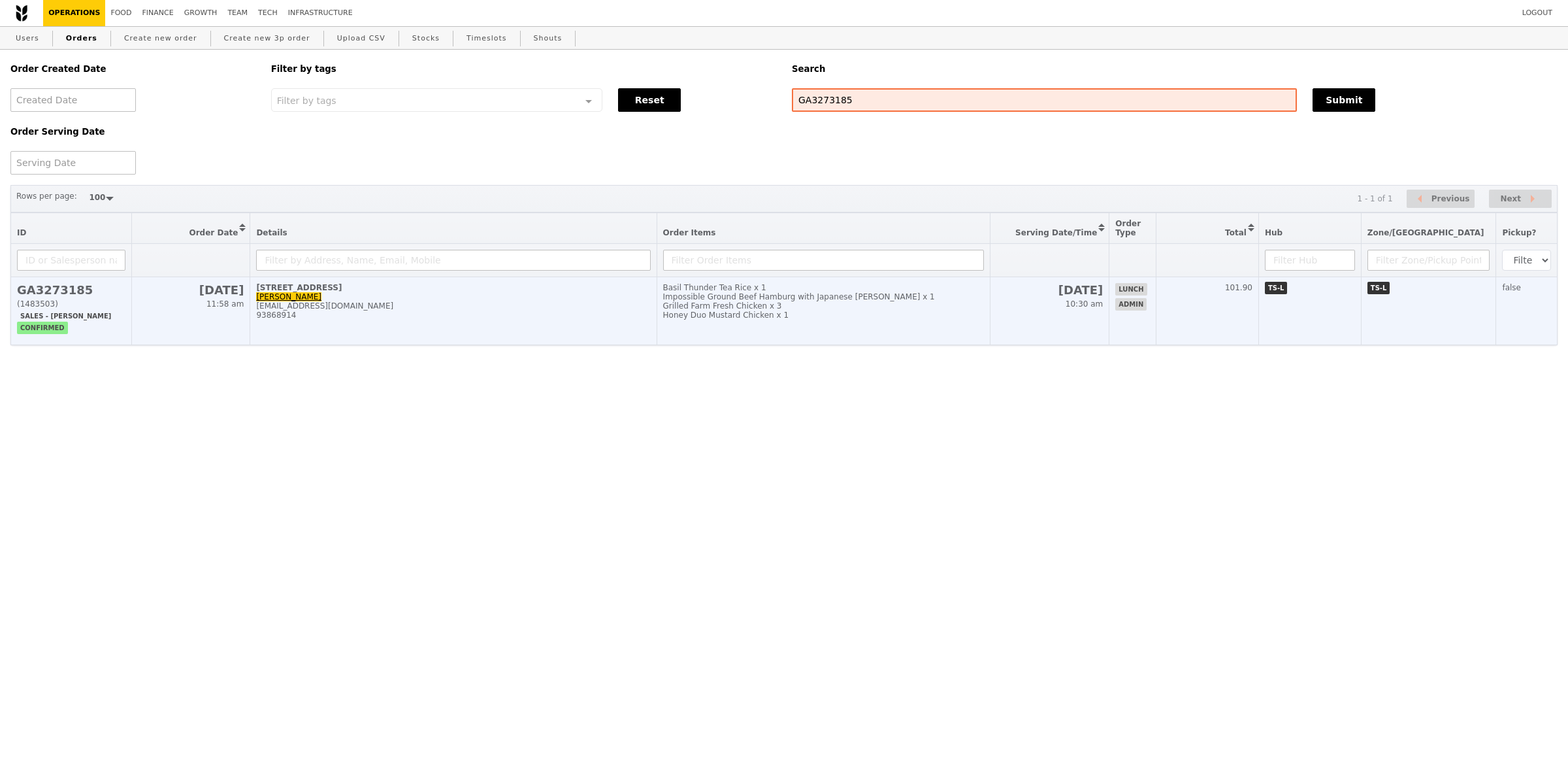
click at [448, 326] on td "[STREET_ADDRESS] ap Subramaniam [PERSON_NAME][EMAIL_ADDRESS][DOMAIN_NAME] 93868…" at bounding box center [453, 311] width 406 height 68
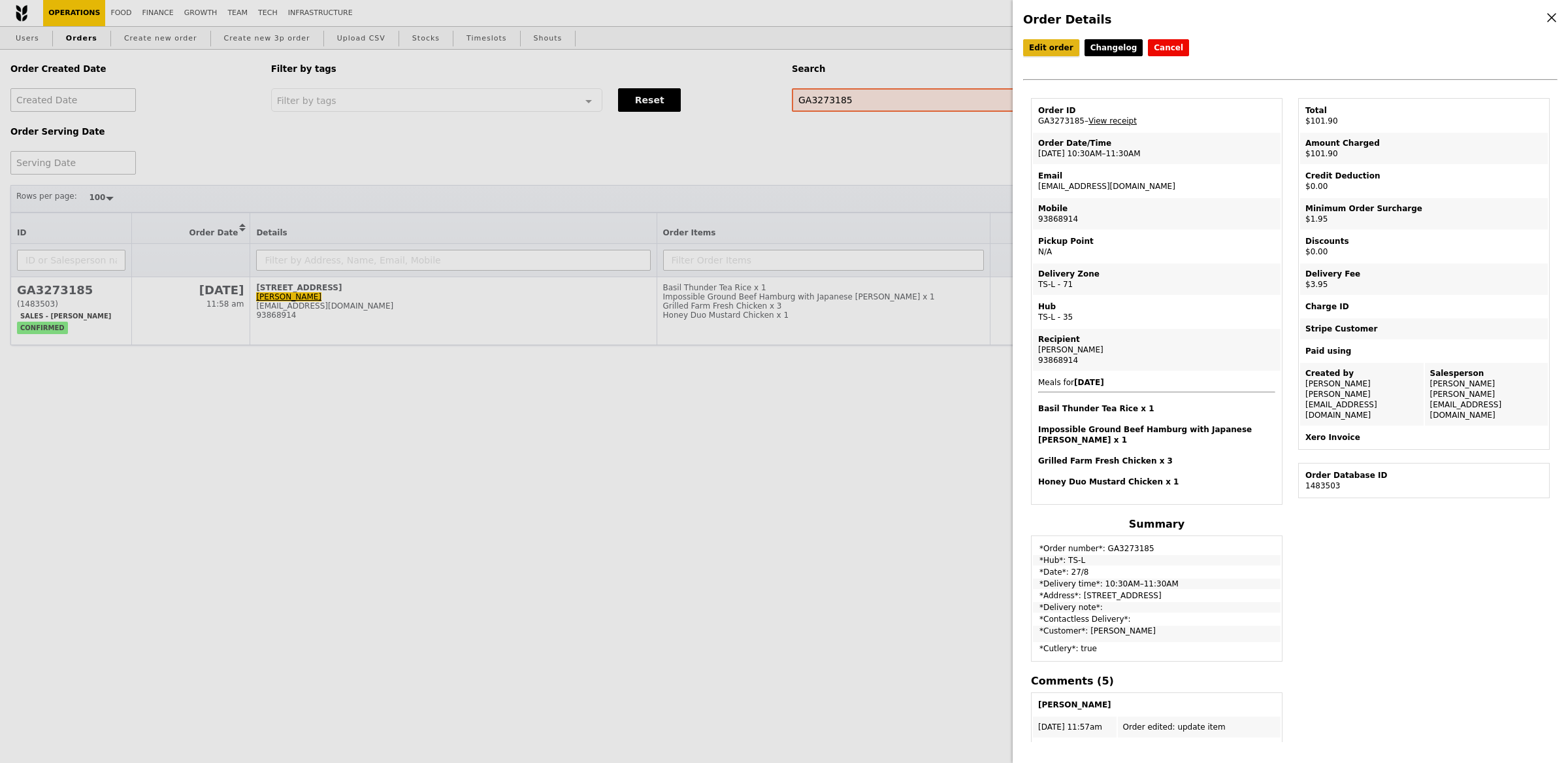
click at [1041, 52] on link "Edit order" at bounding box center [1051, 47] width 57 height 17
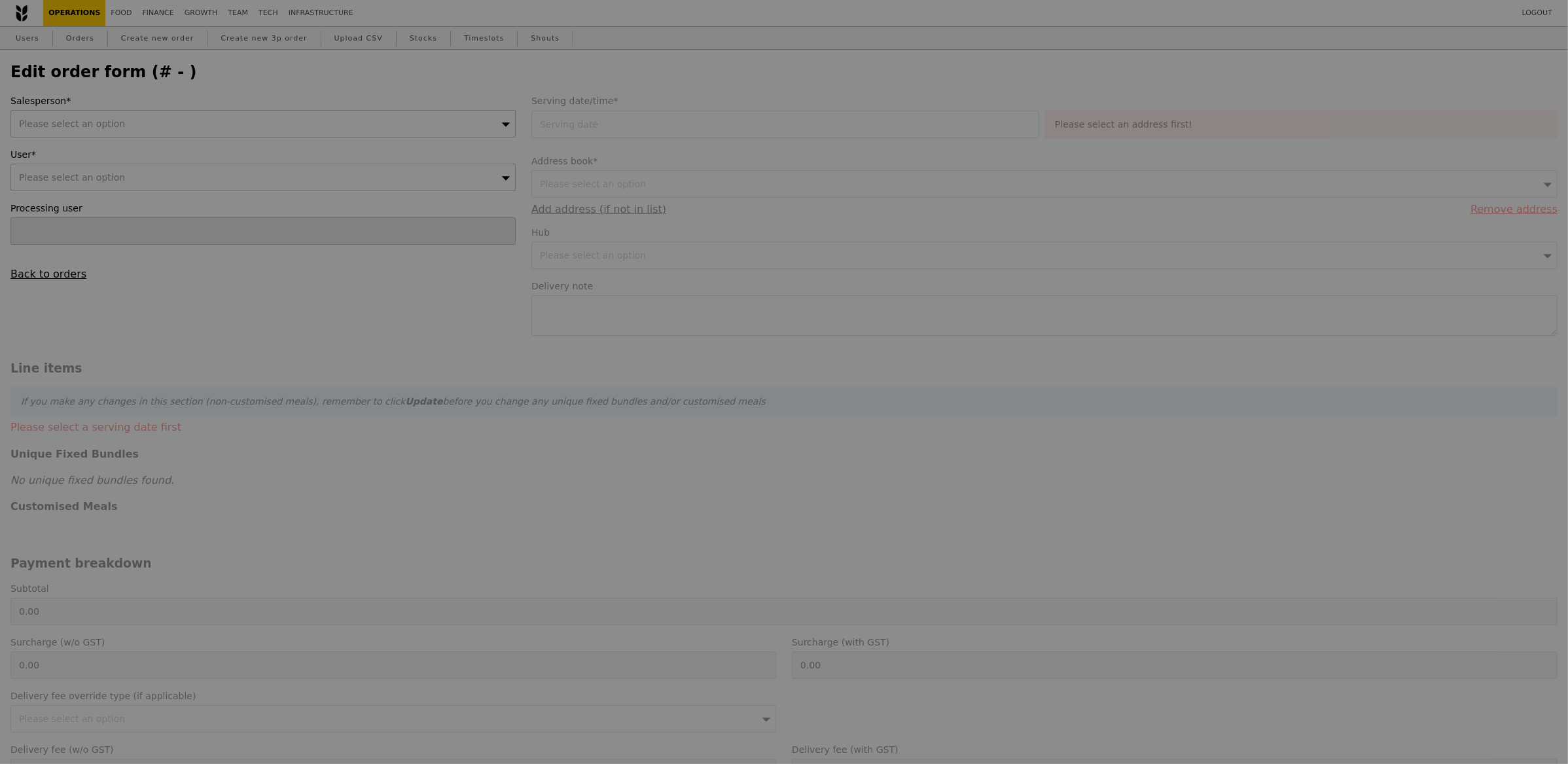
type input "[PERSON_NAME]"
type input "[DATE]"
type input "96.00"
type input "1.79"
type input "1.95"
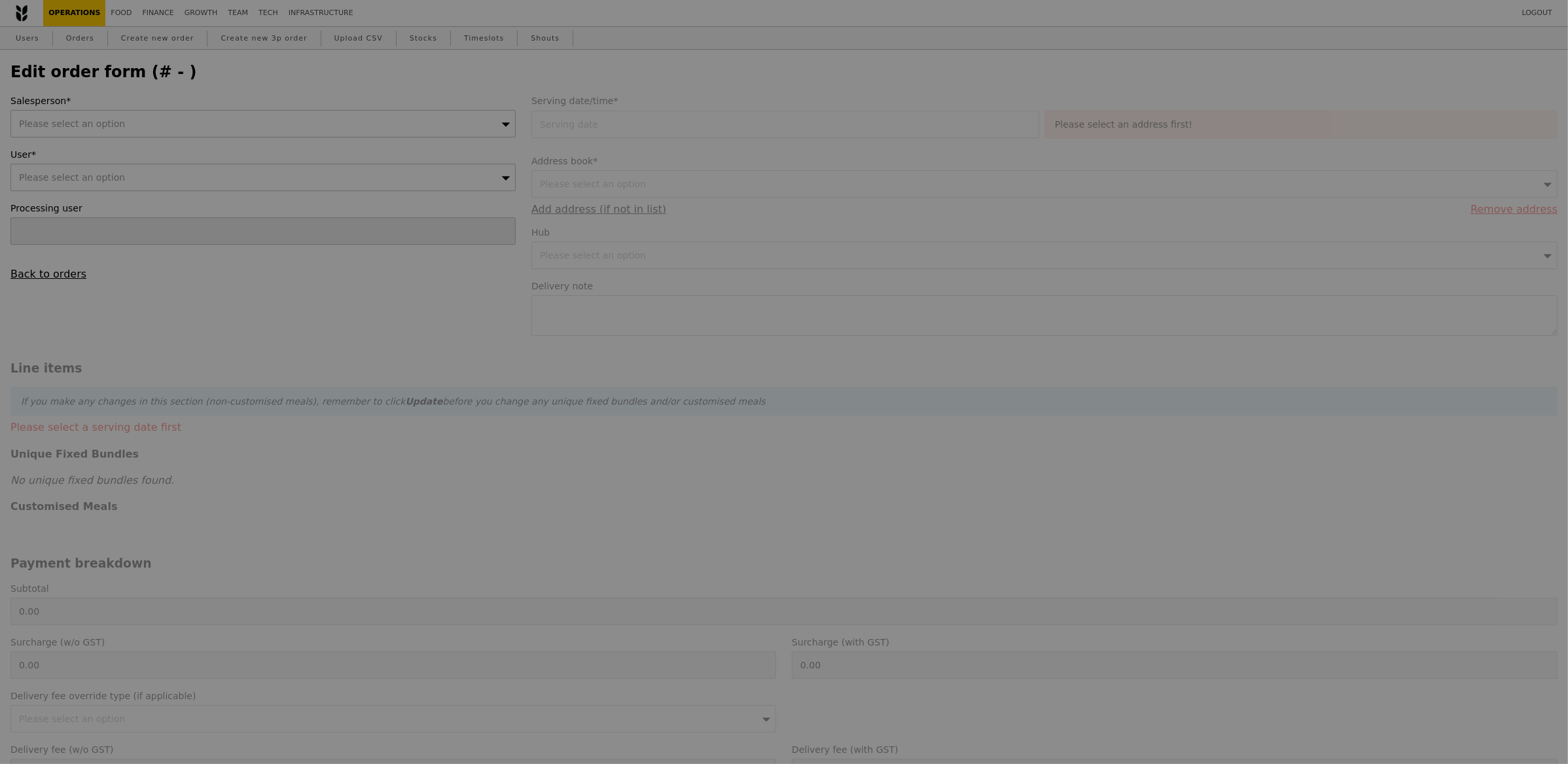
type input "3.62"
type input "3.95"
type input "101.90"
type input "Loading..."
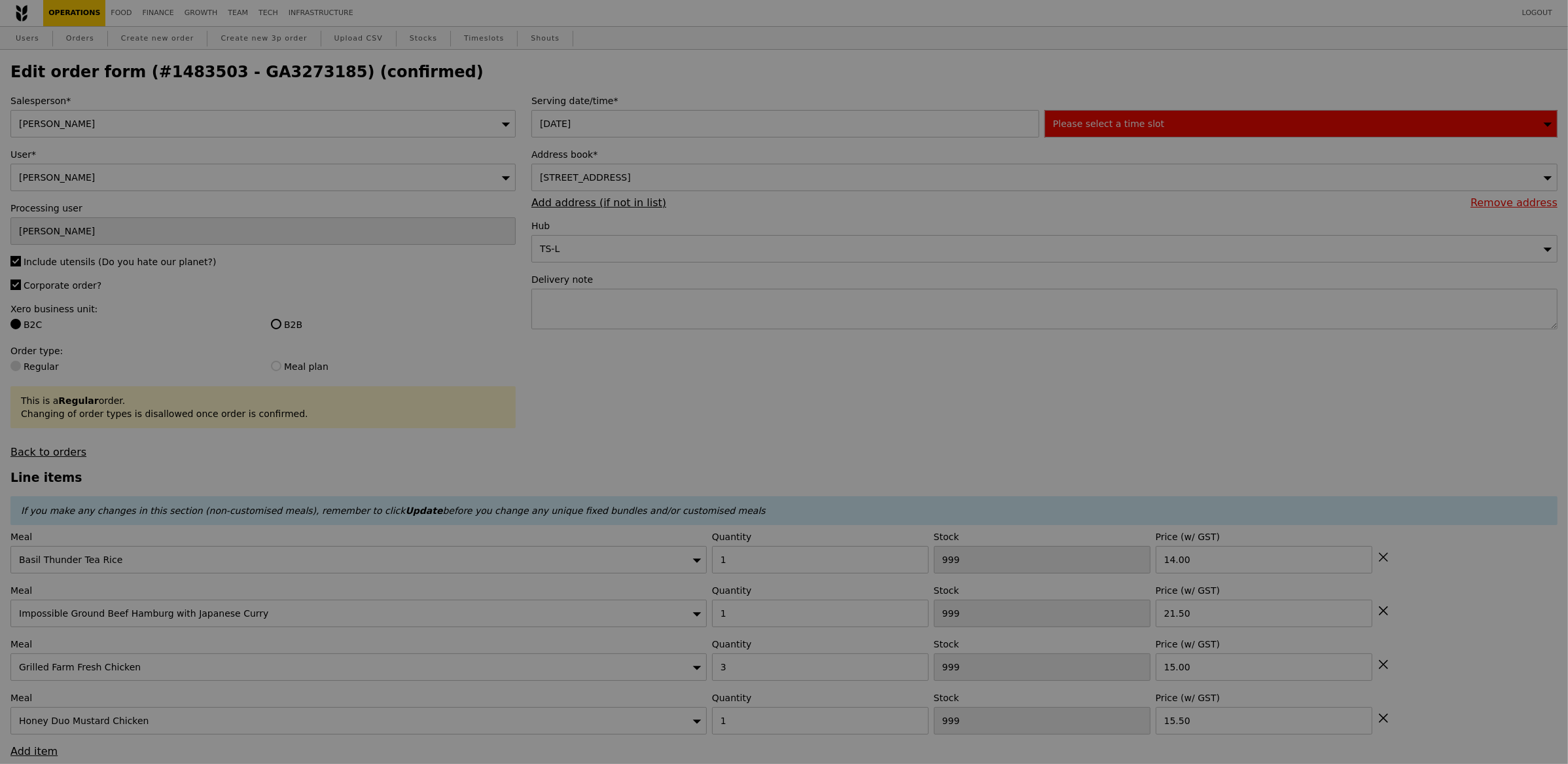
type input "499"
type input "497"
type input "499"
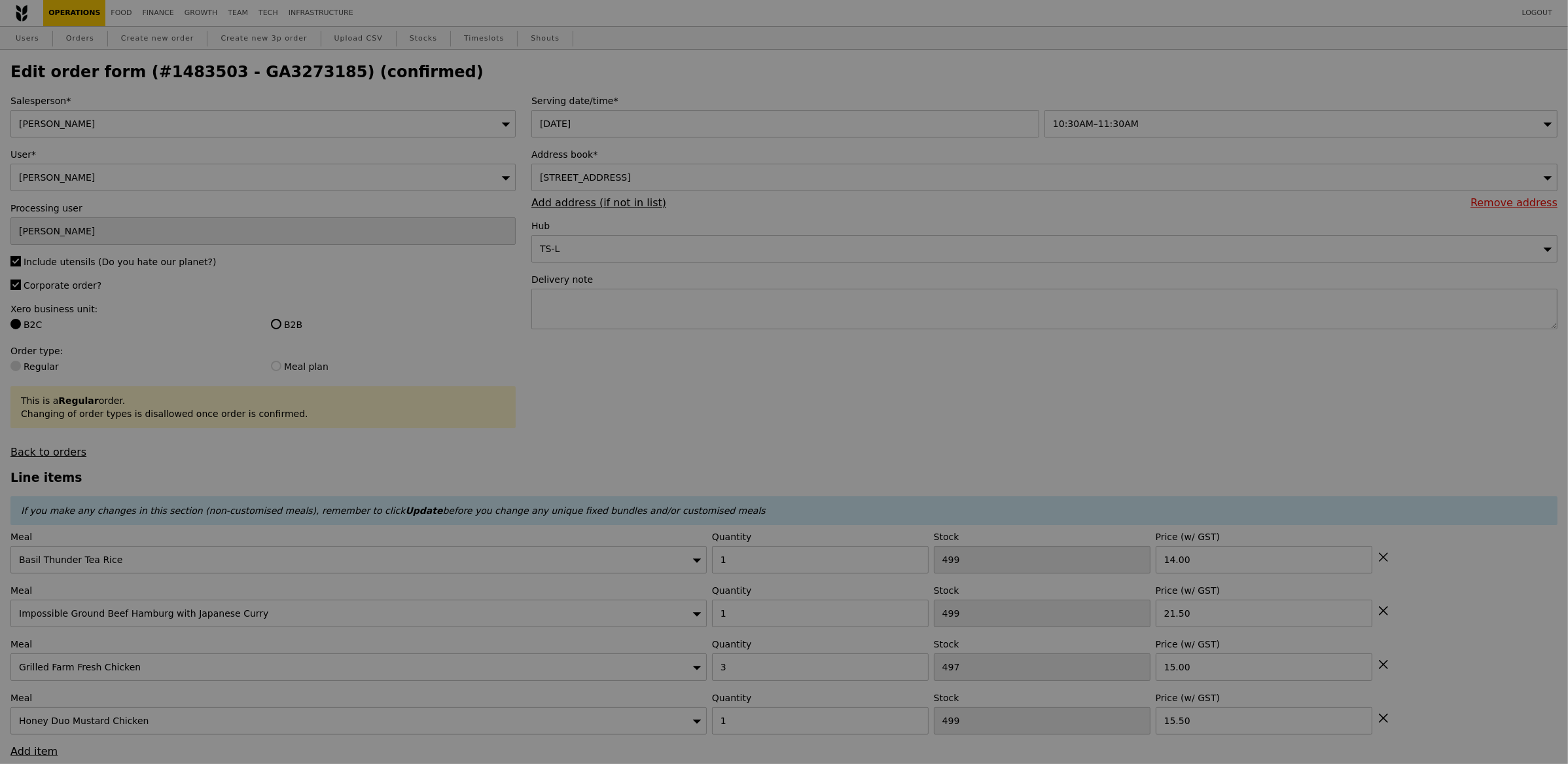
type input "Update"
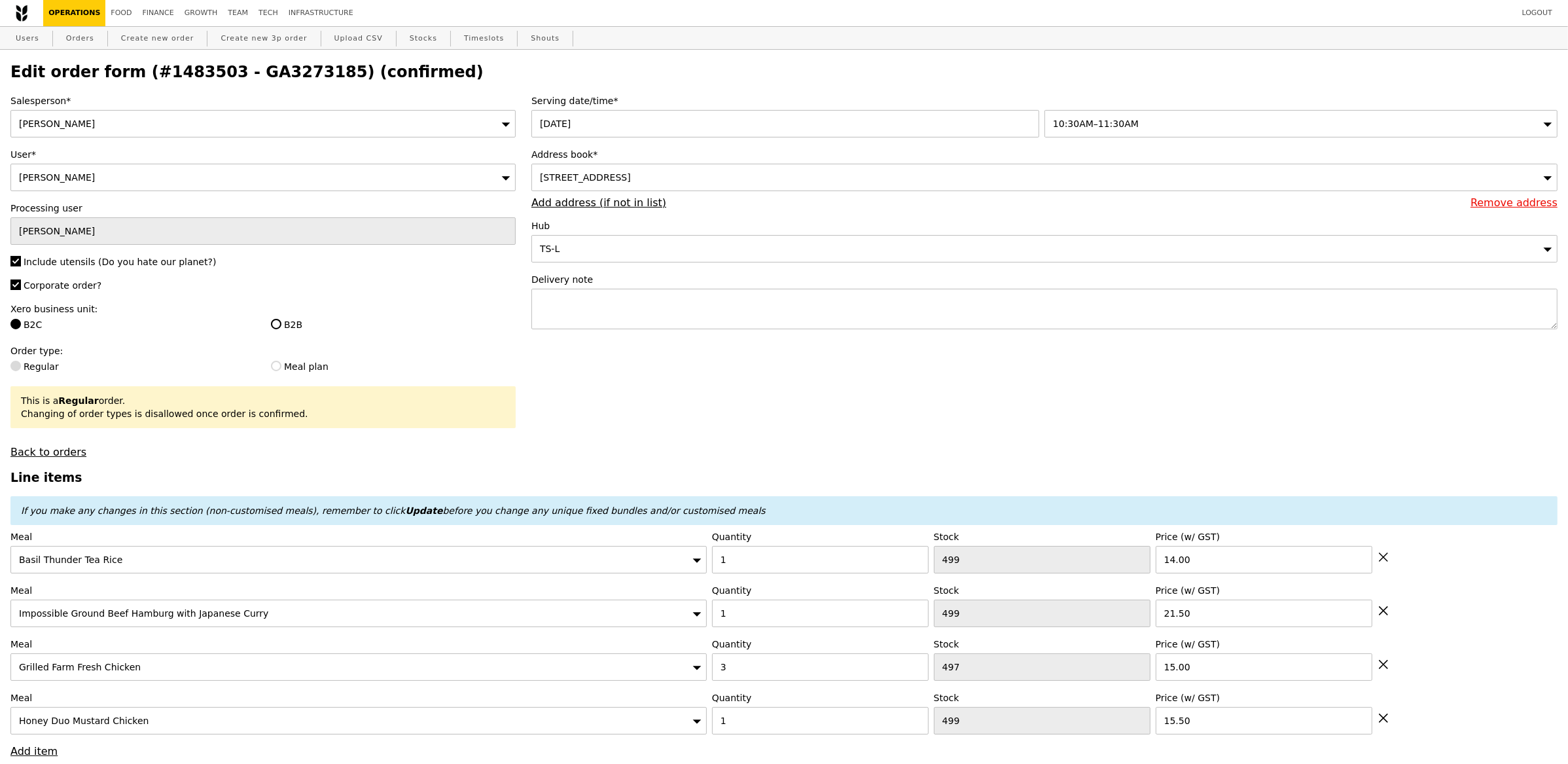
scroll to position [218, 0]
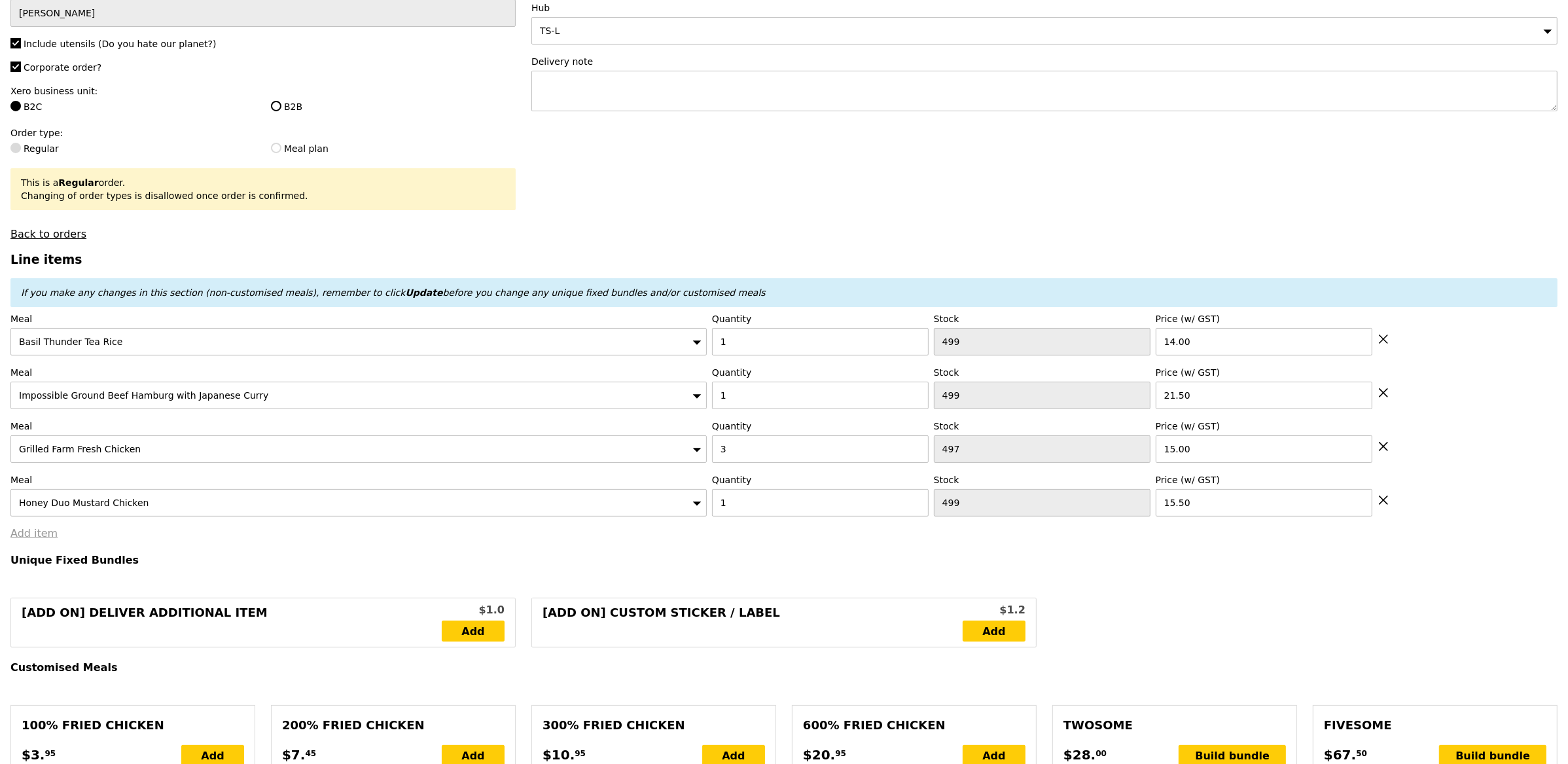
click at [22, 529] on link "Add item" at bounding box center [34, 533] width 47 height 12
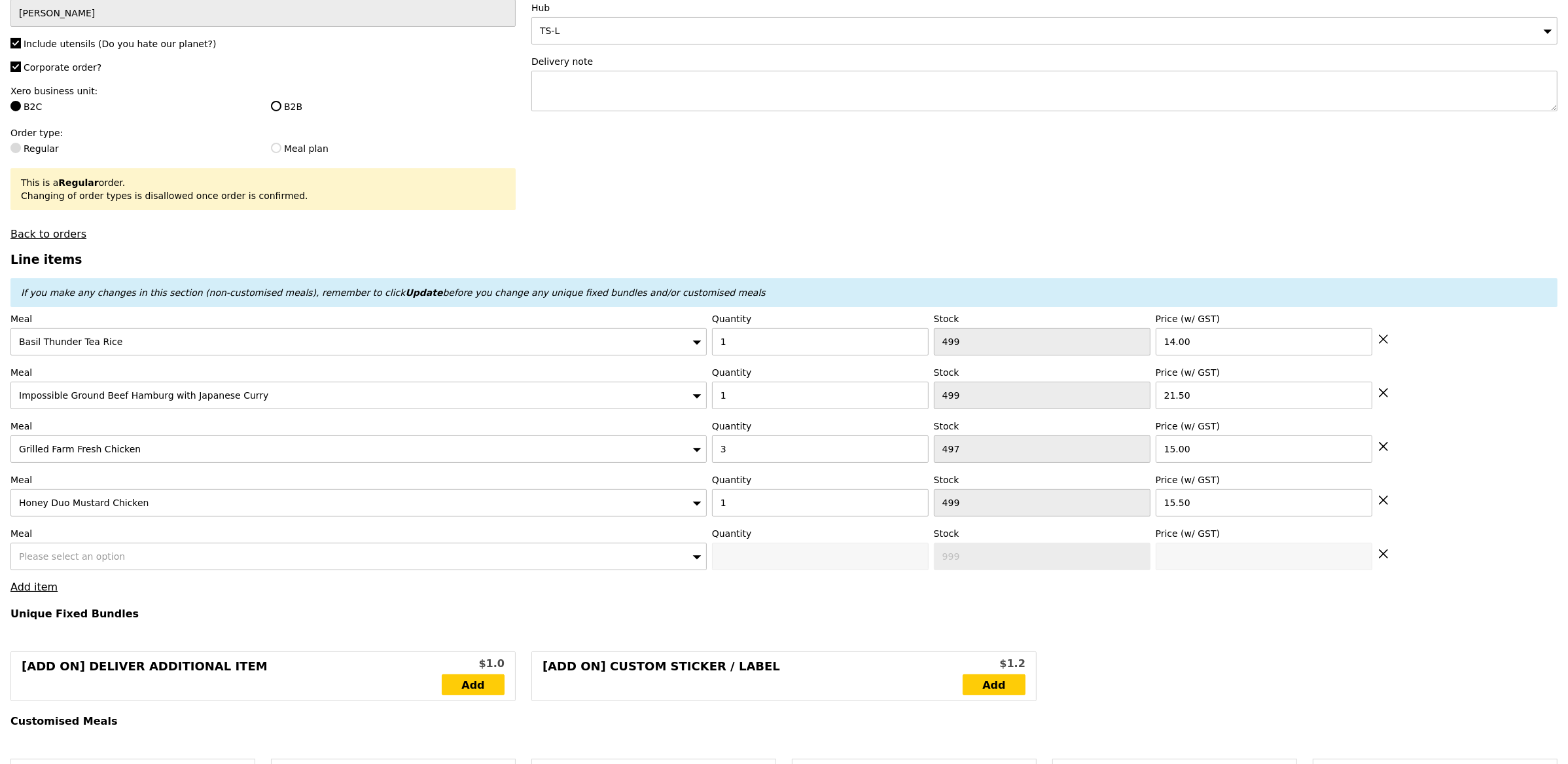
click at [92, 550] on div "Please select an option" at bounding box center [358, 556] width 696 height 27
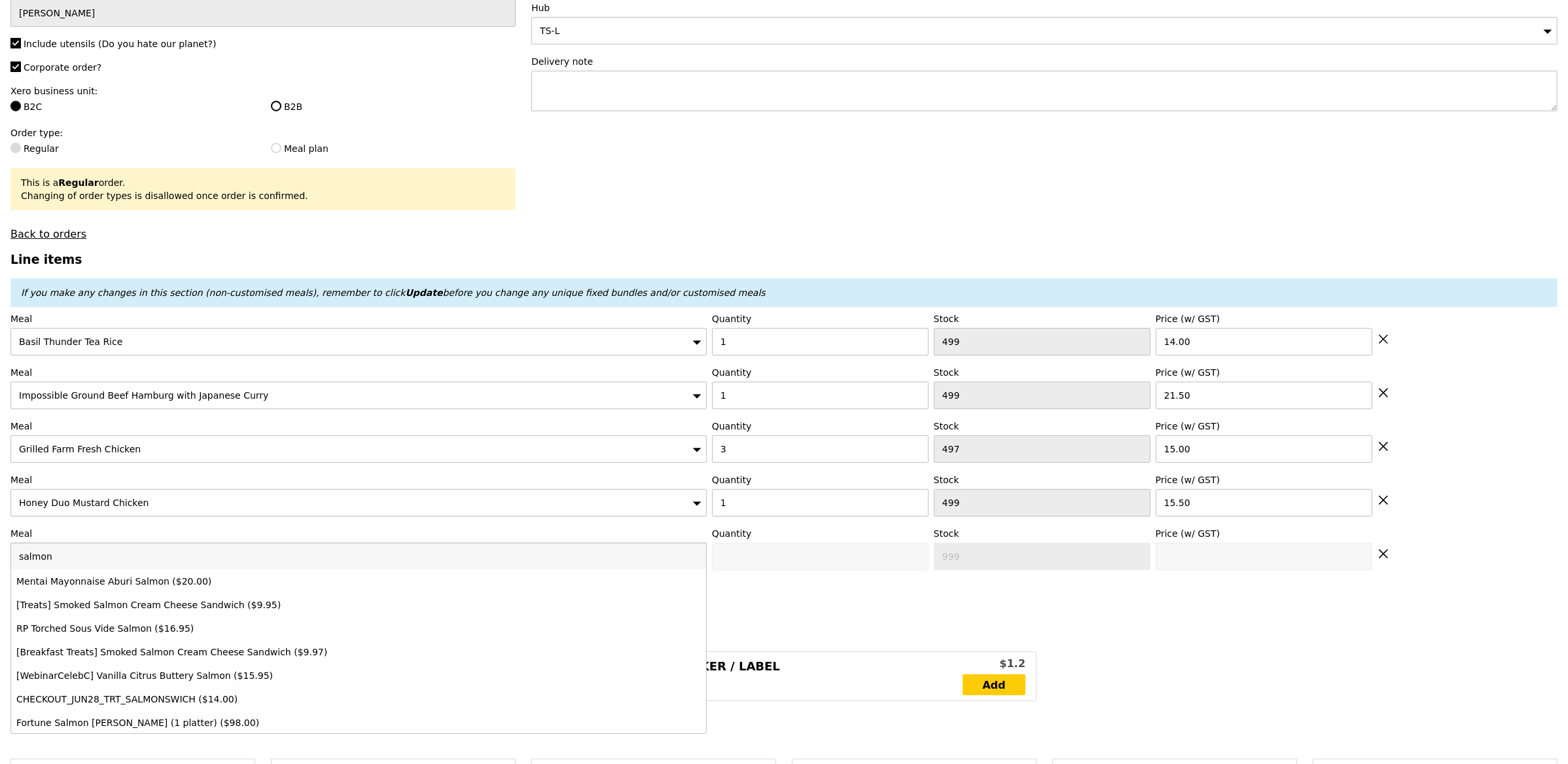
type input "salmon"
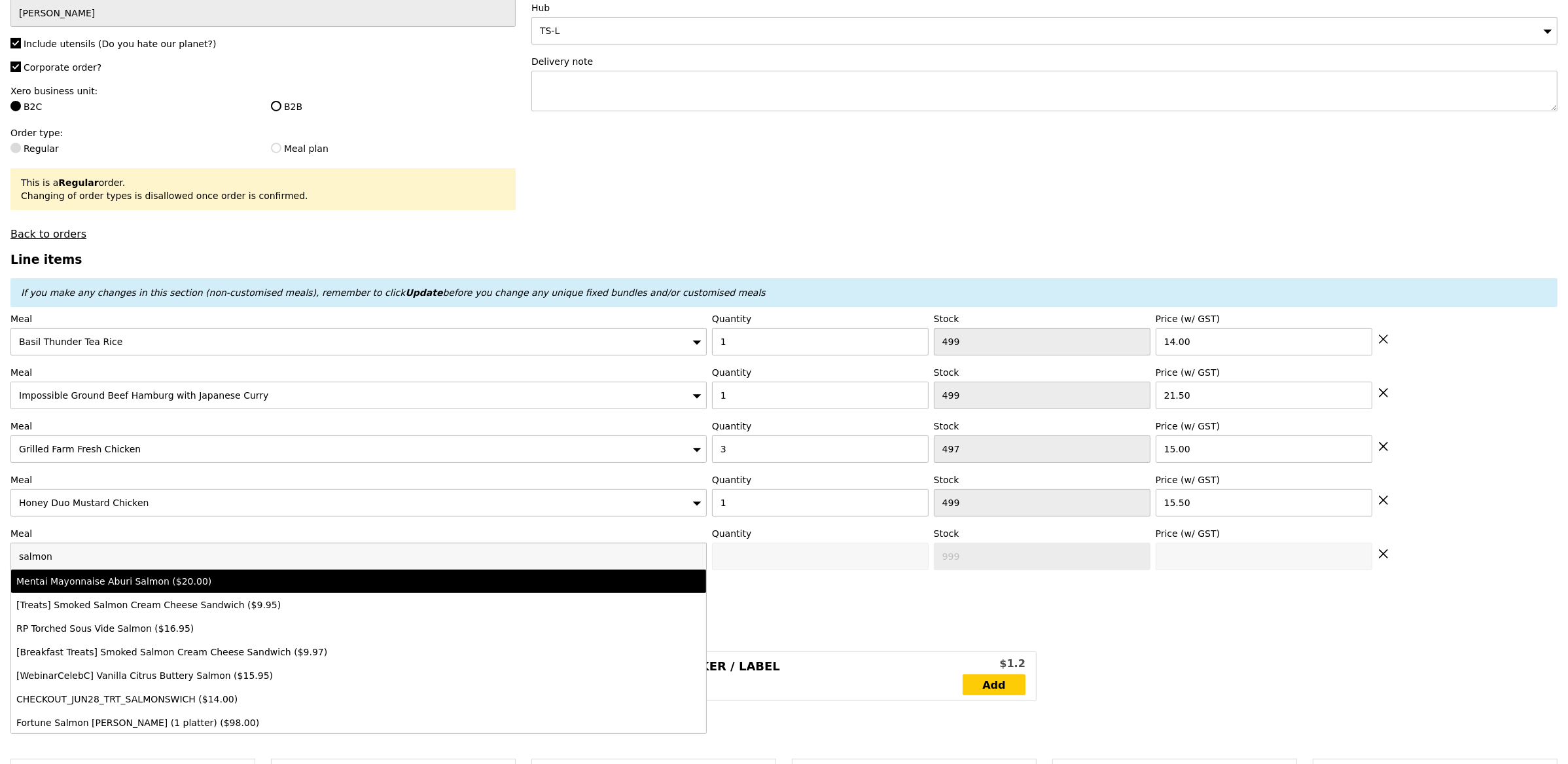
click at [194, 587] on div "Mentai Mayonnaise Aburi Salmon ($20.00)" at bounding box center [273, 581] width 513 height 13
type input "0"
type input "499"
type input "20.0"
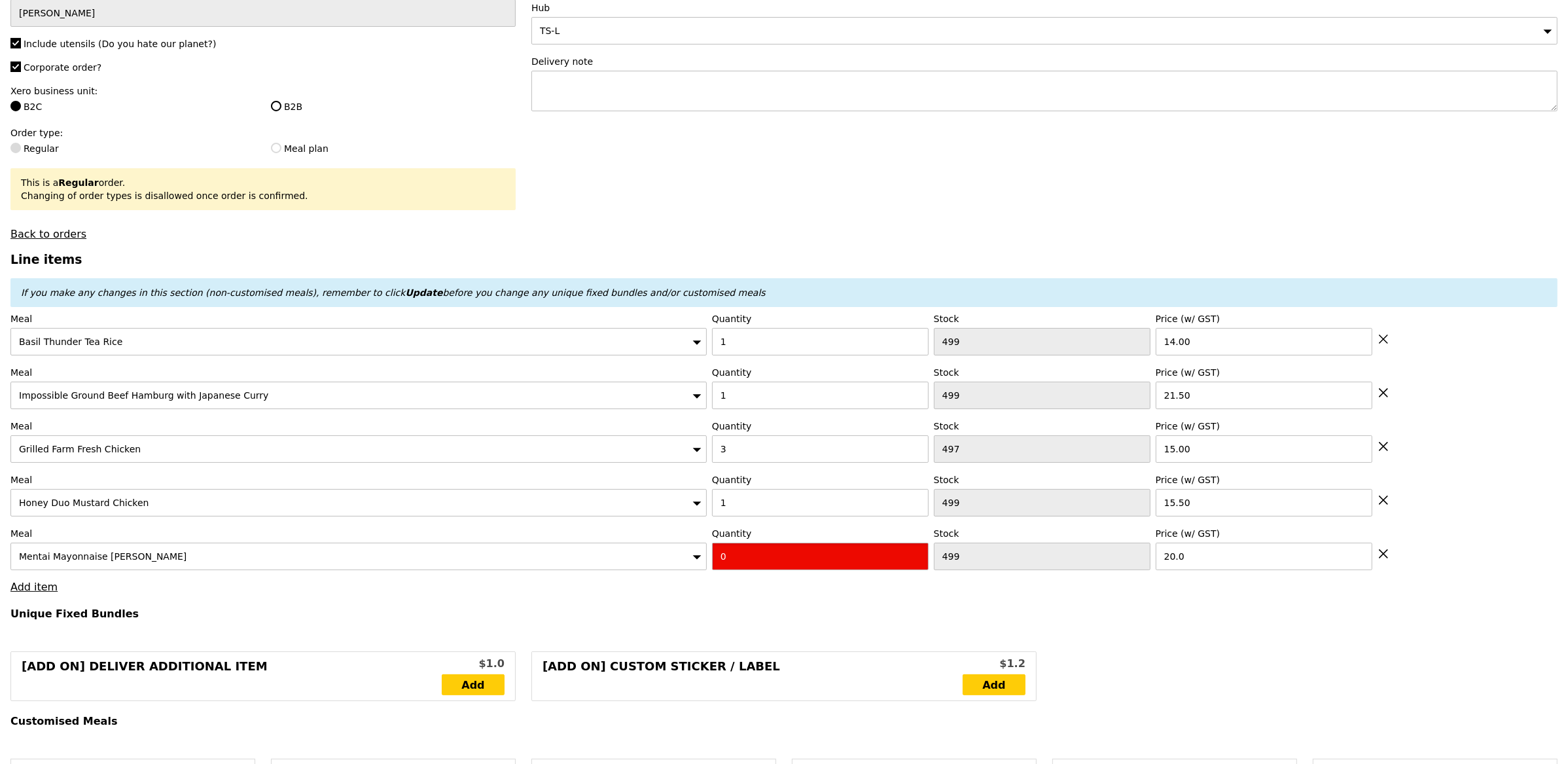
click at [835, 567] on input "0" at bounding box center [819, 556] width 217 height 27
type input "1"
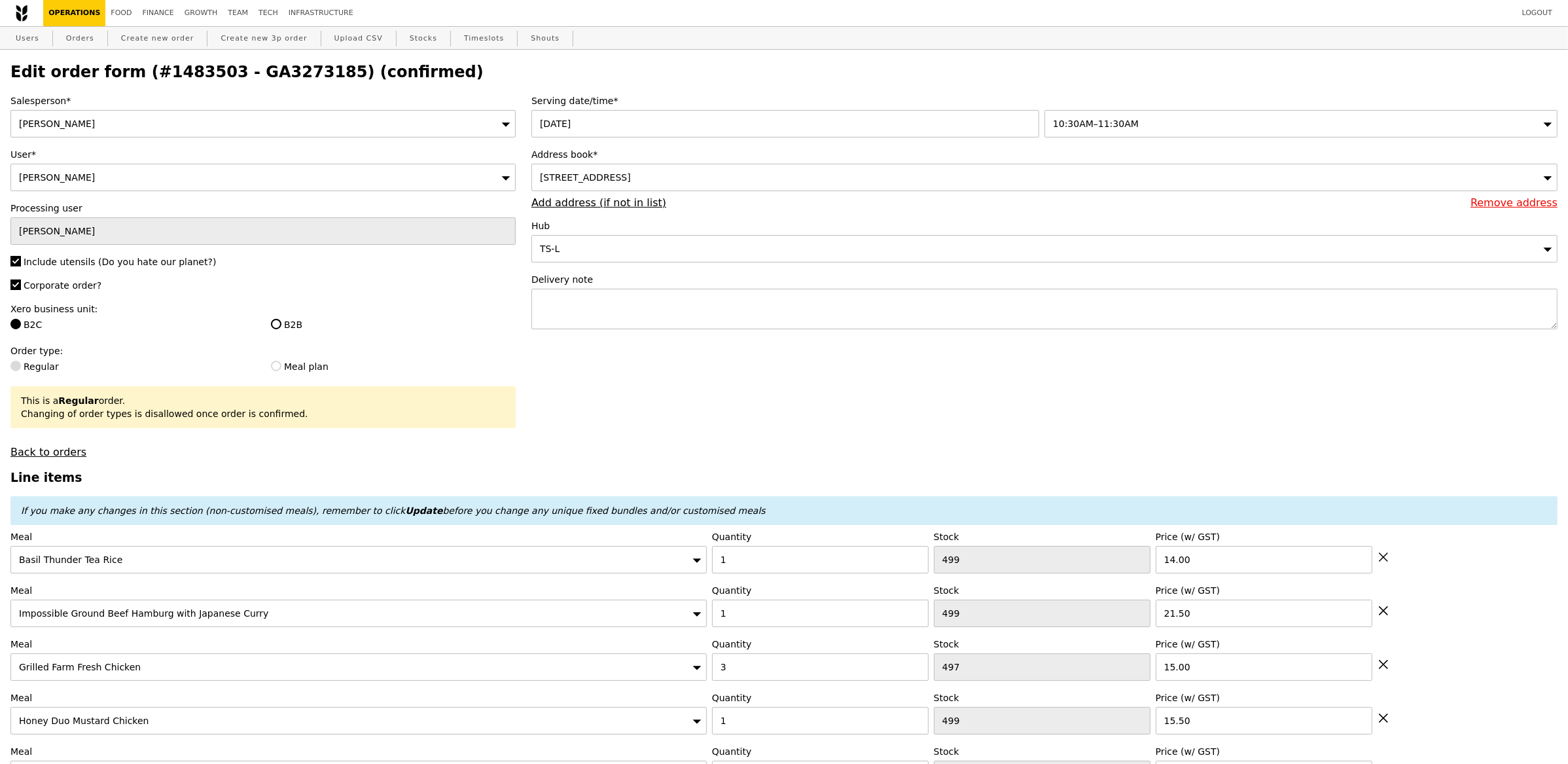
type input "Loading..."
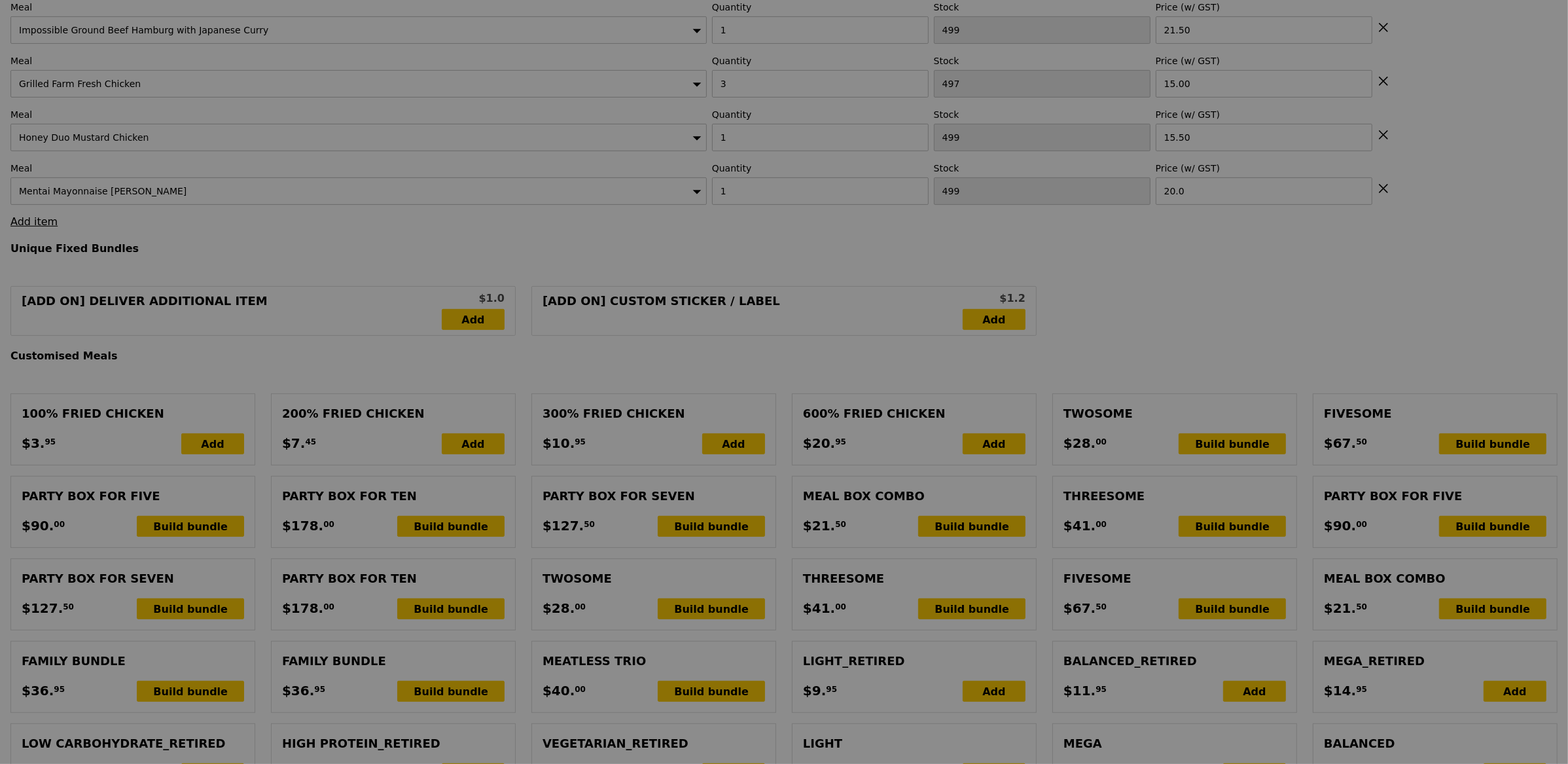
type input "0.00"
type input "5.90"
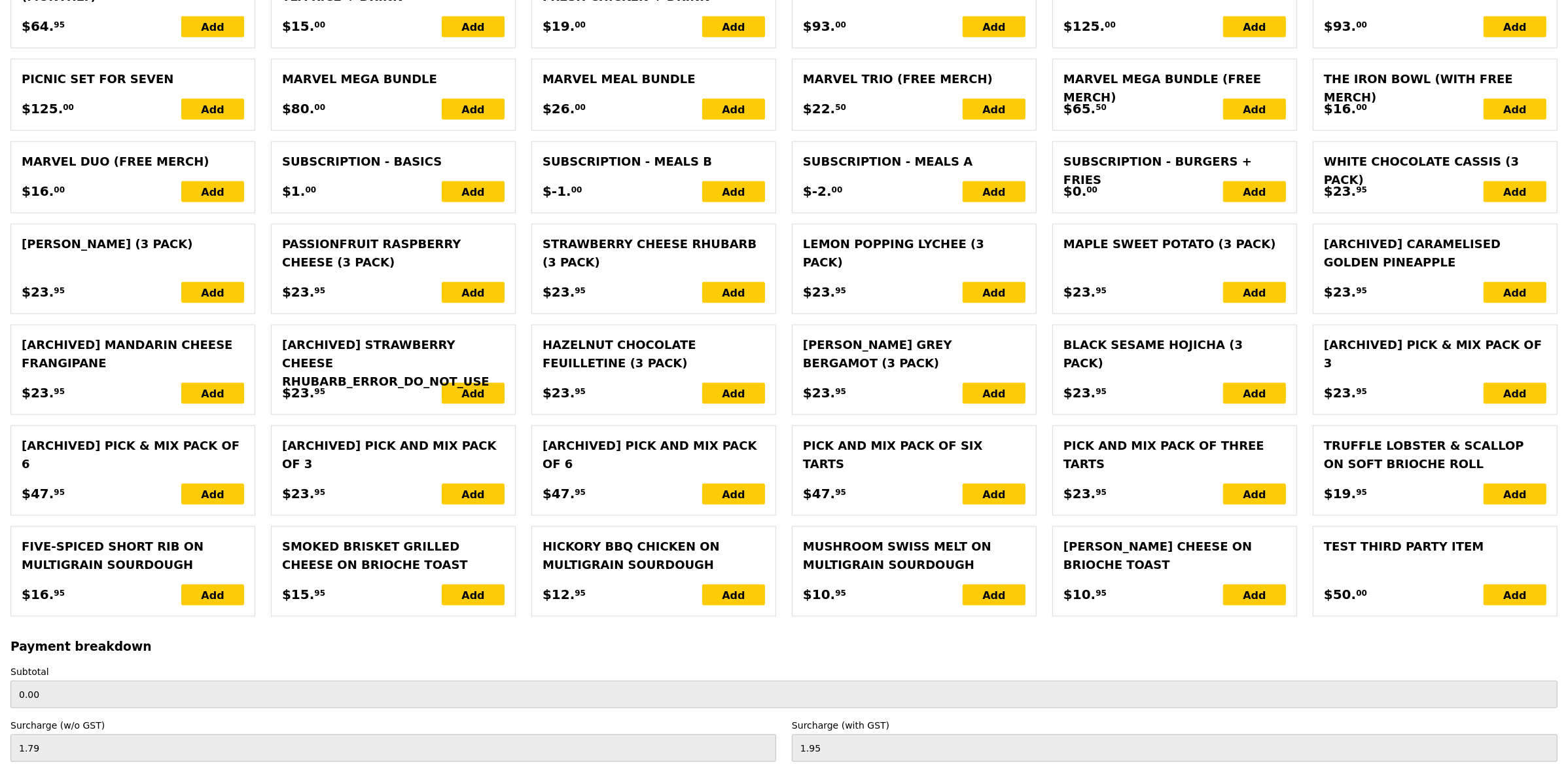
scroll to position [2754, 0]
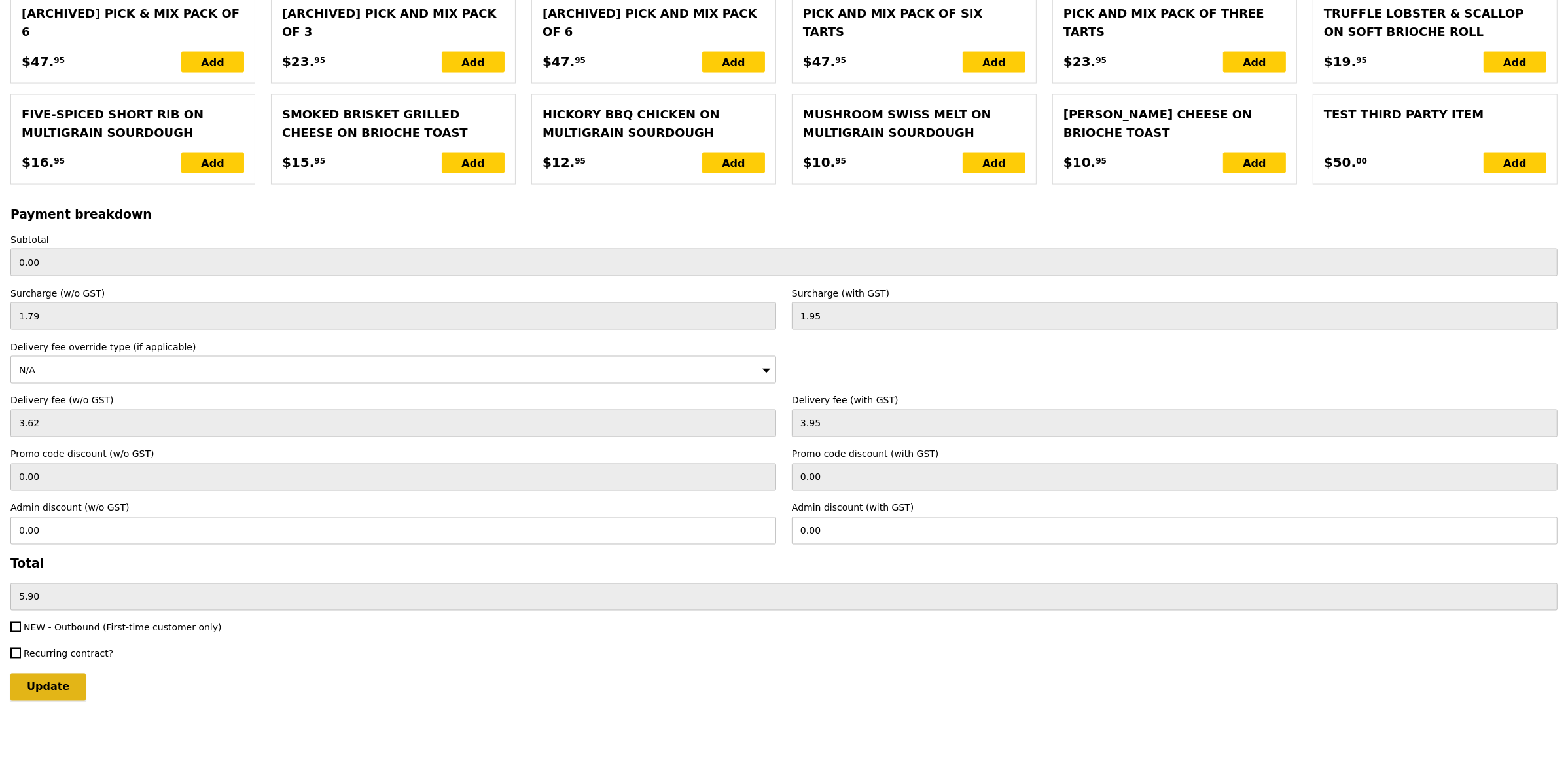
click at [26, 689] on input "Update" at bounding box center [48, 687] width 75 height 27
type input "Loading..."
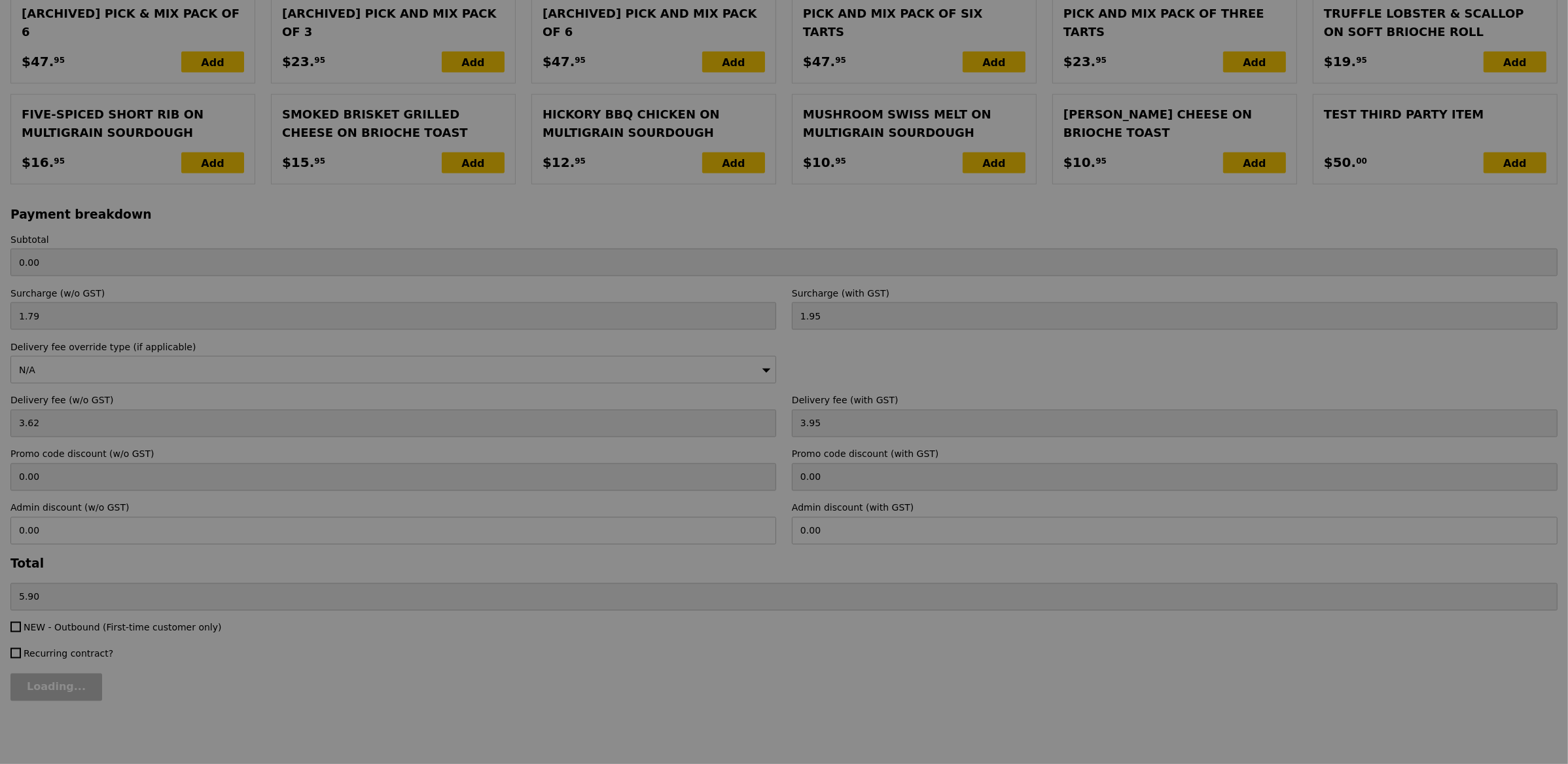
type input "116.00"
type input "121.90"
type input "Update"
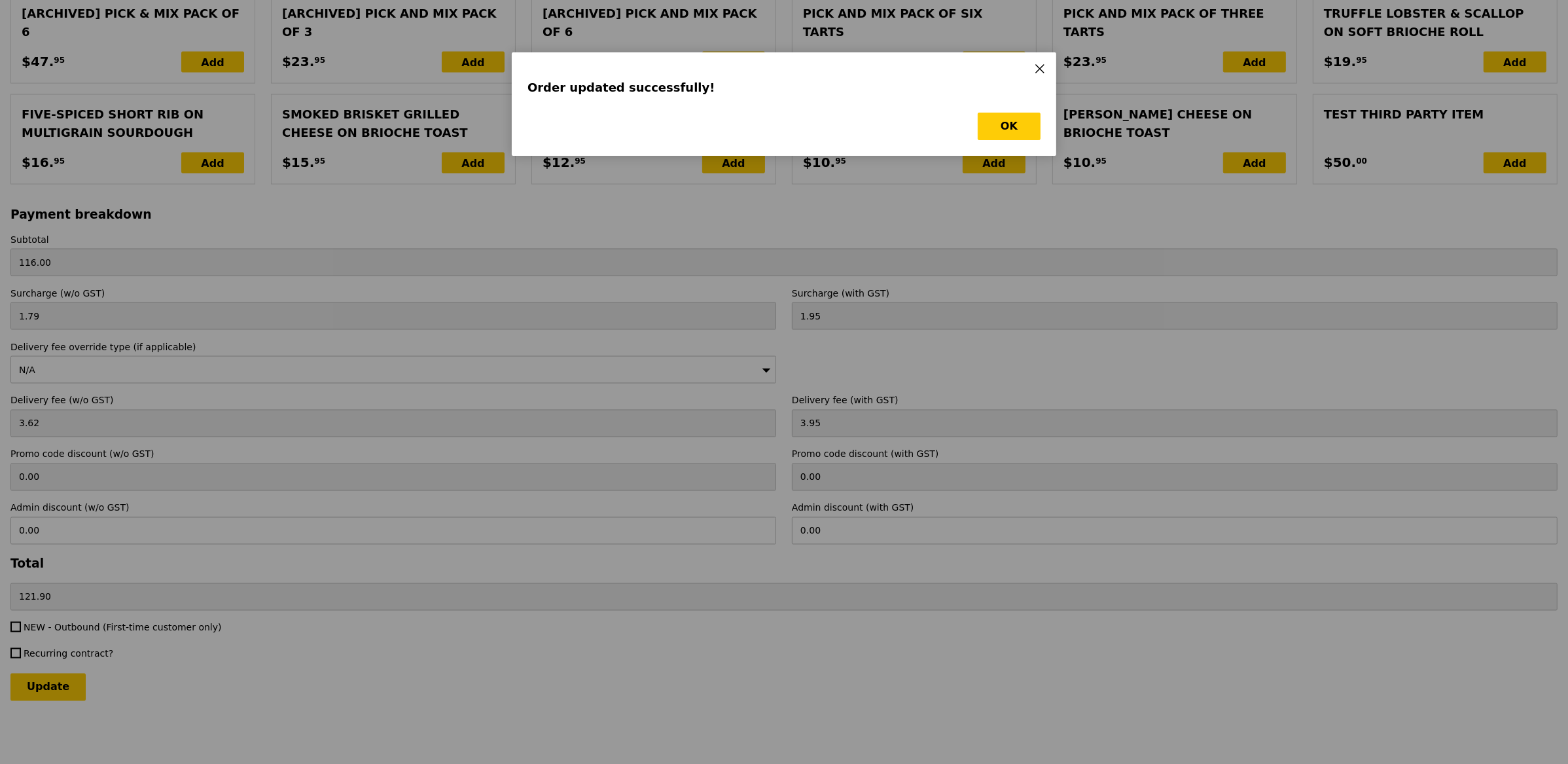
scroll to position [0, 0]
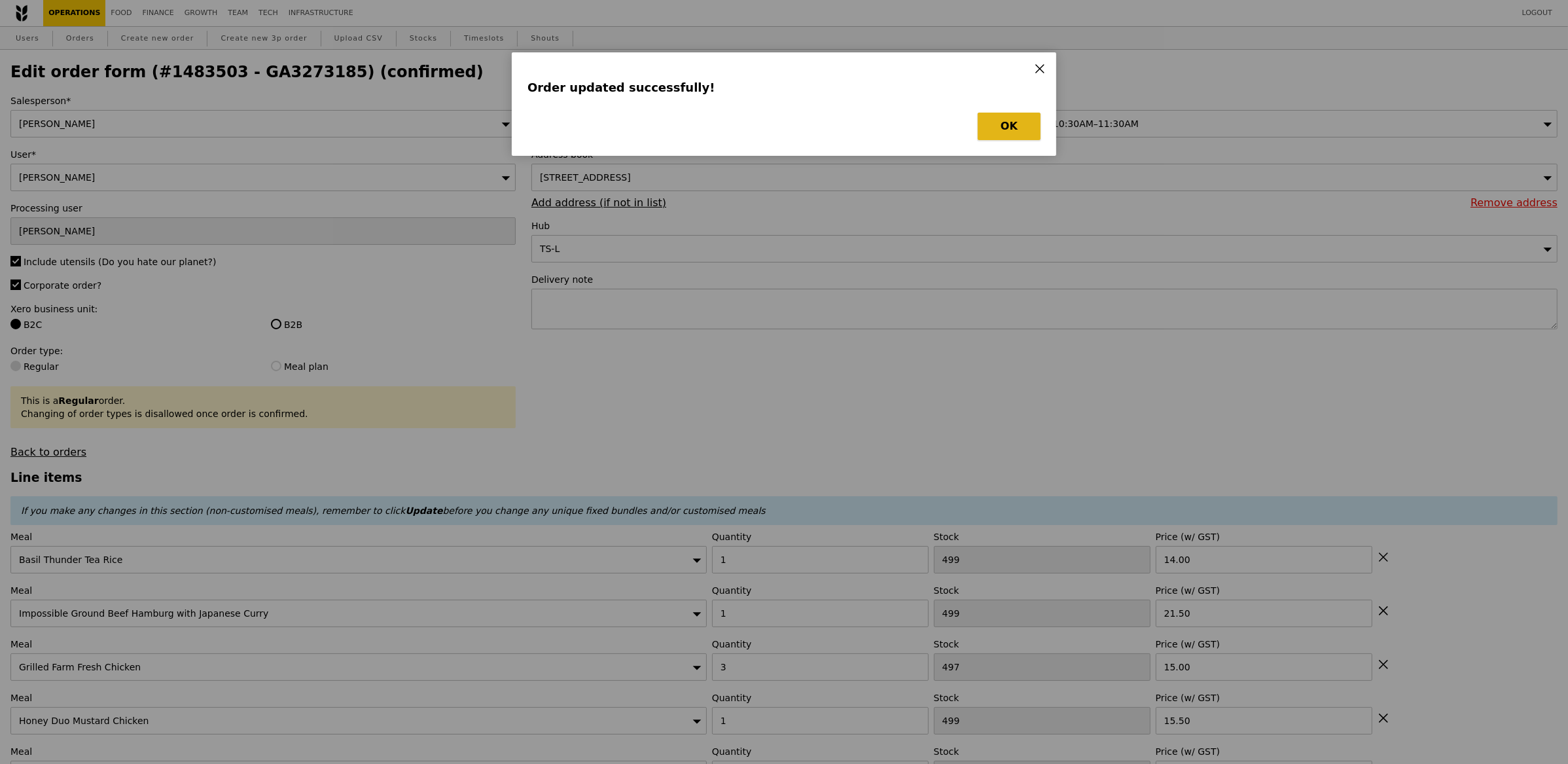
click at [1008, 133] on button "OK" at bounding box center [1009, 126] width 63 height 27
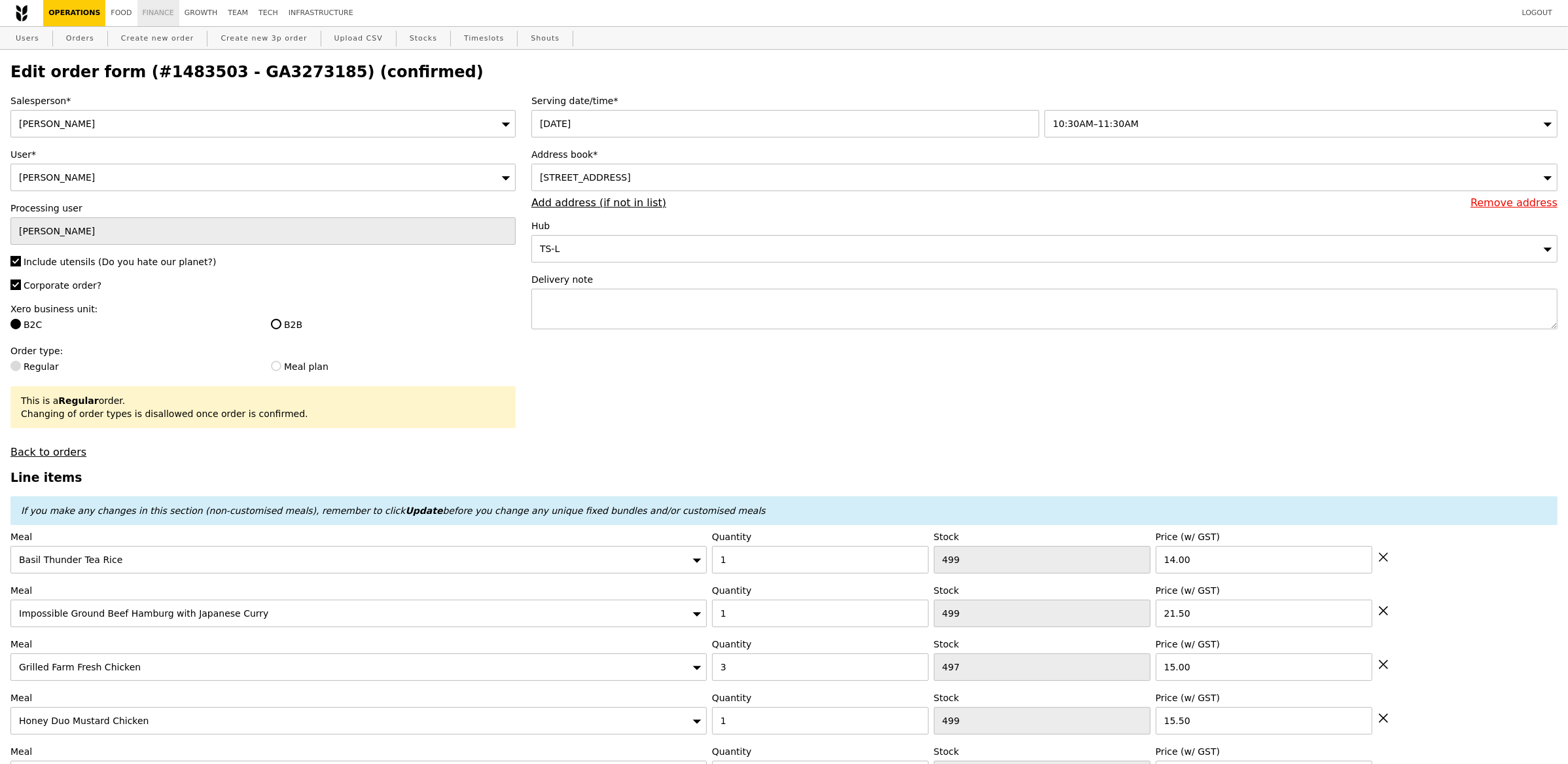
click at [158, 4] on link "Finance" at bounding box center [158, 13] width 42 height 26
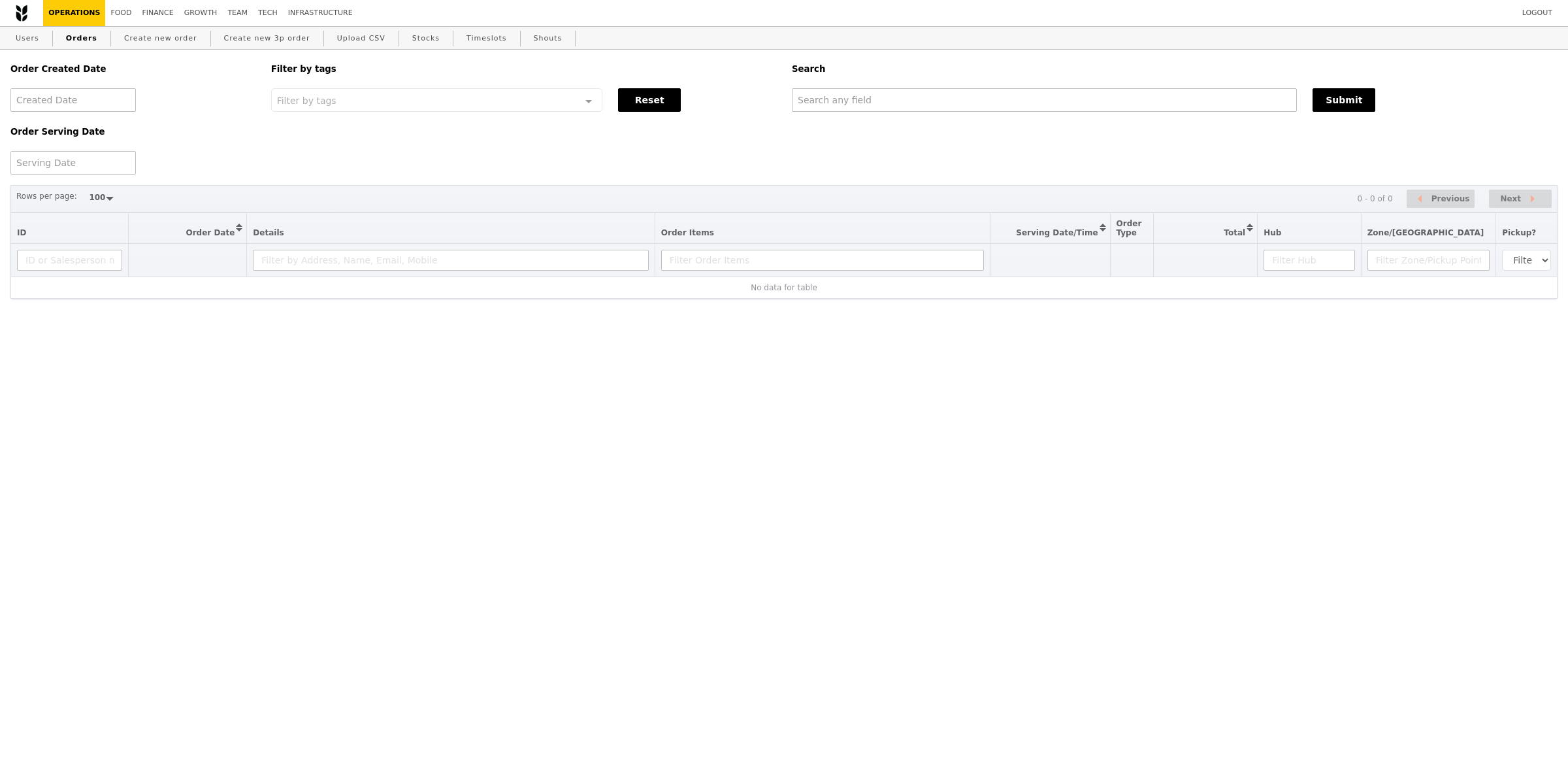
select select "100"
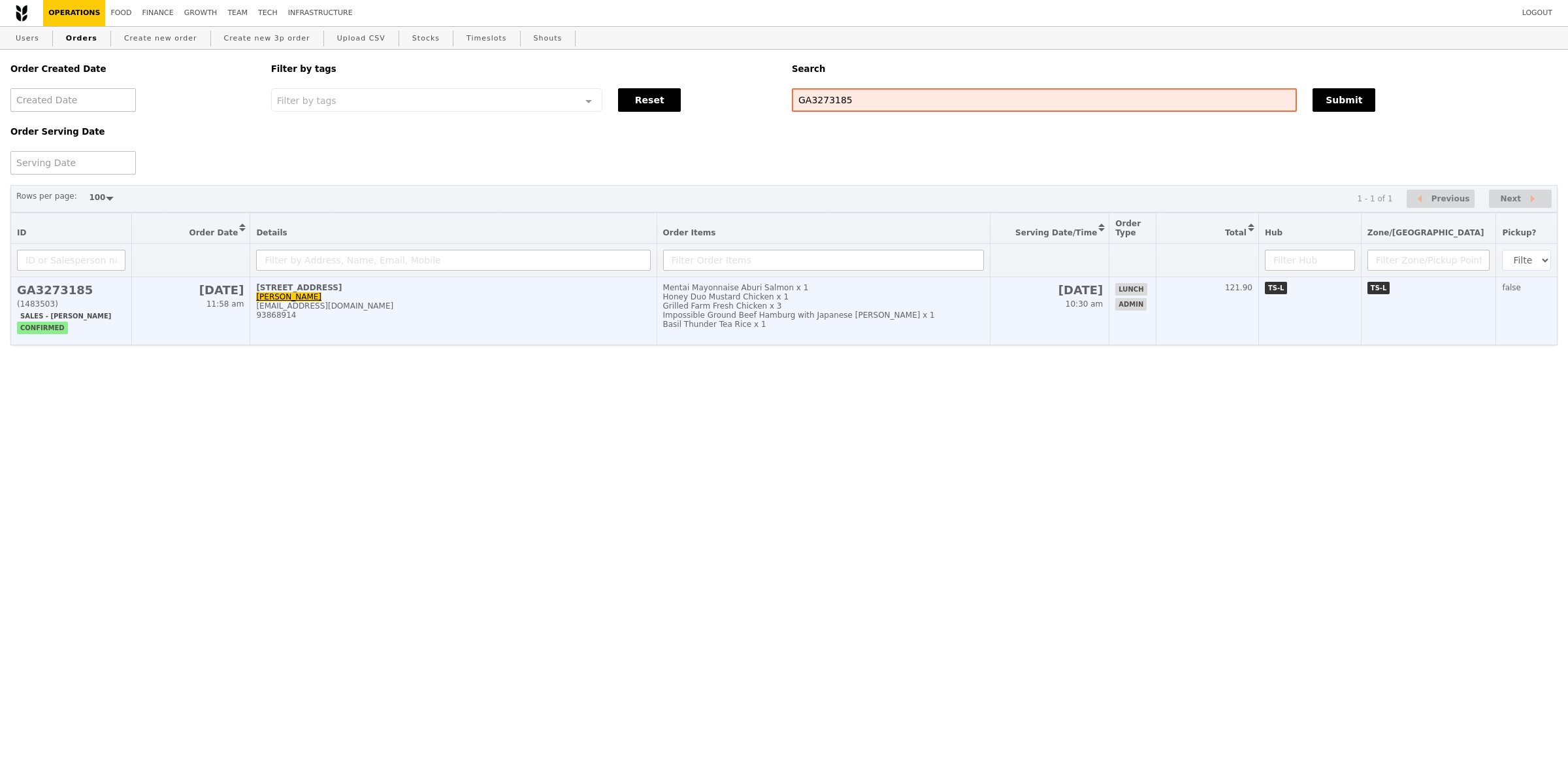
click at [506, 297] on td "[STREET_ADDRESS] ap Subramaniam [PERSON_NAME][EMAIL_ADDRESS][DOMAIN_NAME] 93868…" at bounding box center [453, 311] width 406 height 68
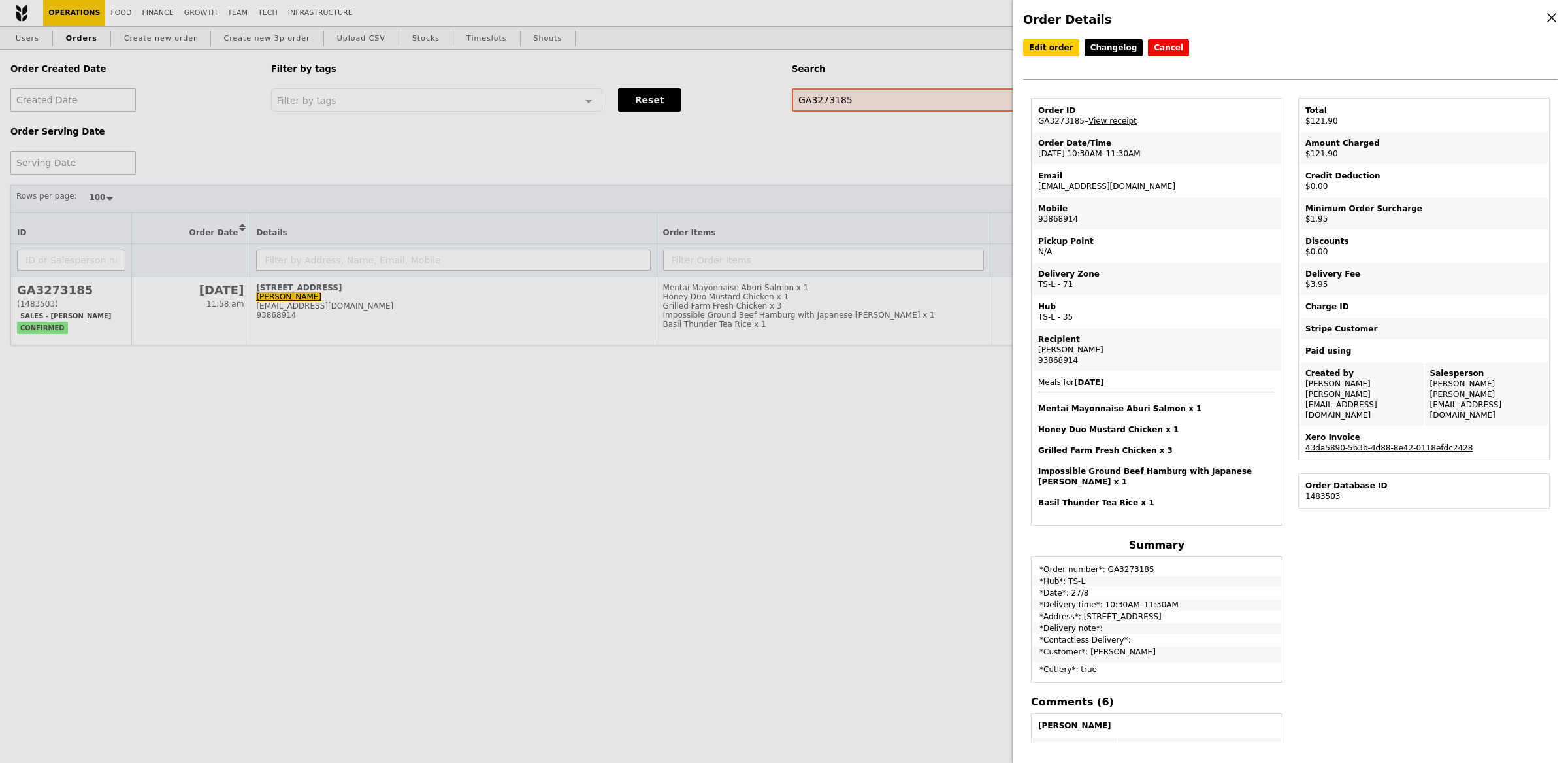
click at [1381, 443] on link "43da5890-5b3b-4d88-8e42-0118efdc2428" at bounding box center [1389, 448] width 167 height 9
click at [1123, 124] on link "View receipt" at bounding box center [1113, 121] width 48 height 9
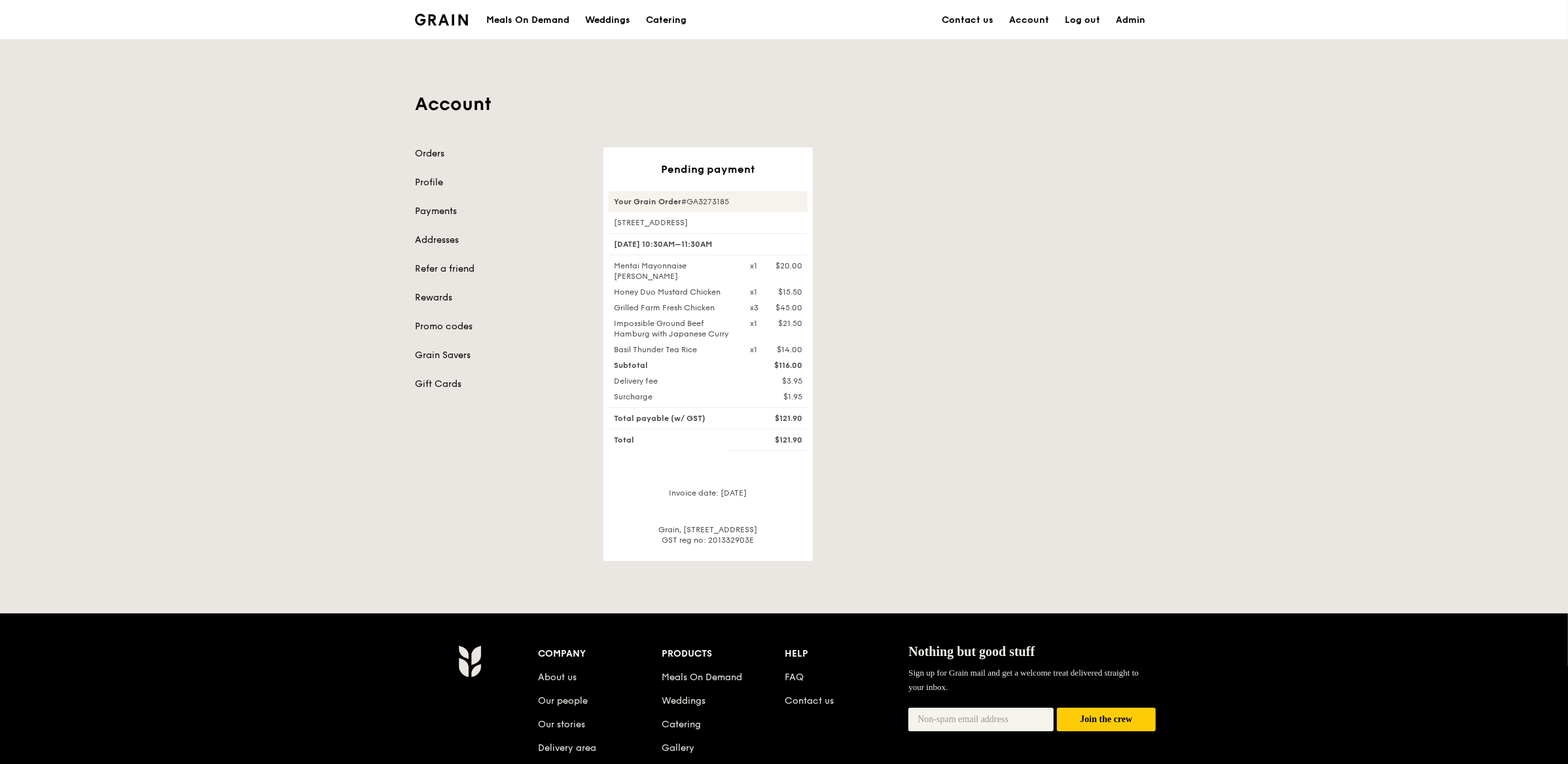
click at [810, 464] on div "Pending payment Your Grain Order #GA3273185 128 Beach Road, #18-01 27 Aug, 10:3…" at bounding box center [708, 354] width 209 height 414
